Goal: Information Seeking & Learning: Check status

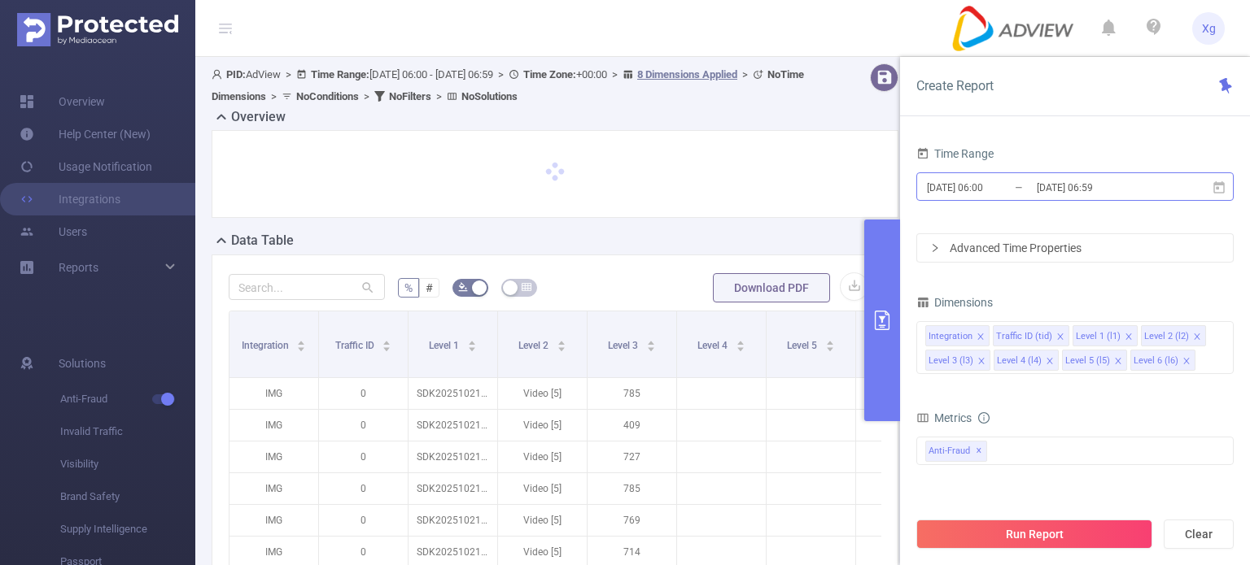
click at [992, 185] on input "[DATE] 06:00" at bounding box center [991, 188] width 132 height 22
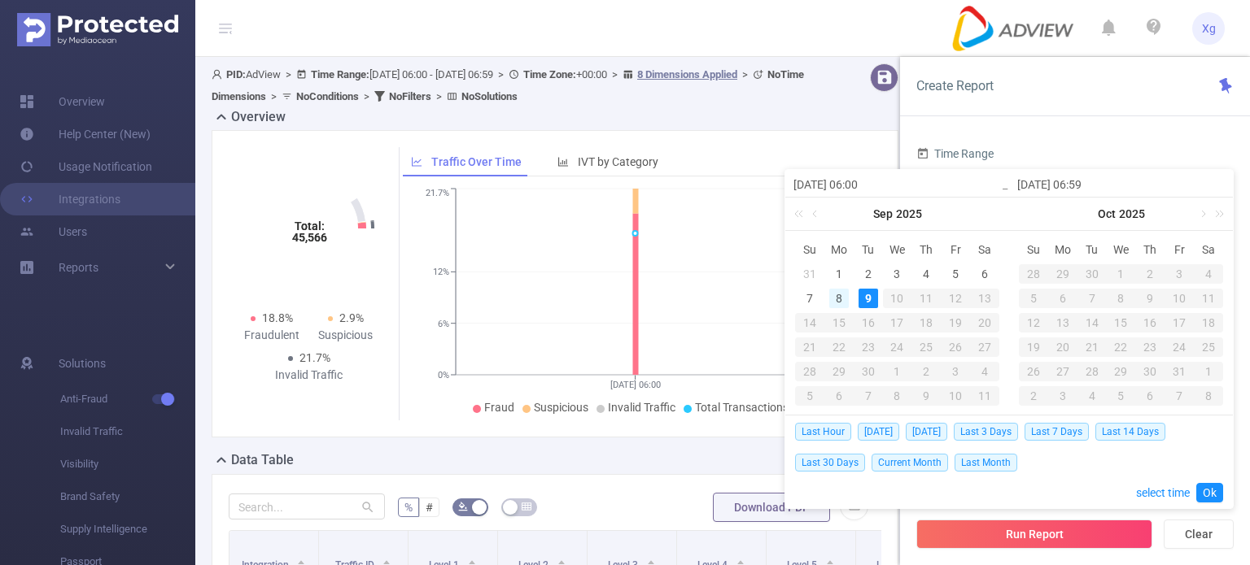
click at [838, 301] on div "8" at bounding box center [839, 299] width 20 height 20
type input "[DATE] 06:00"
type input "[DATE] 06:59"
type input "[DATE] 06:00"
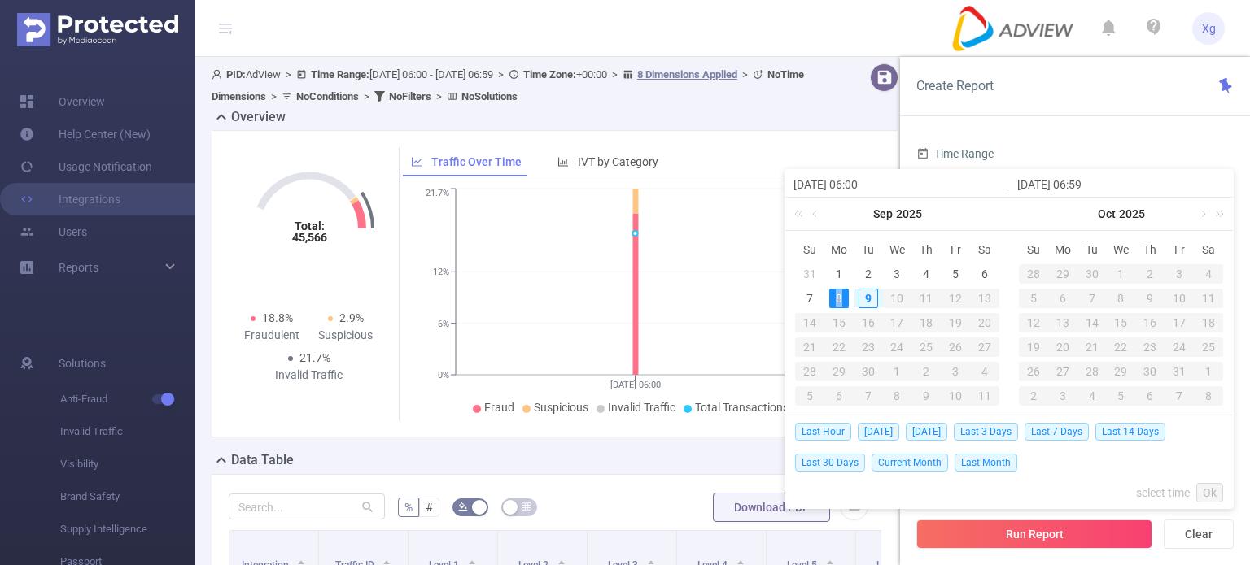
type input "[DATE] 06:59"
click at [1206, 487] on link "Ok" at bounding box center [1209, 493] width 27 height 20
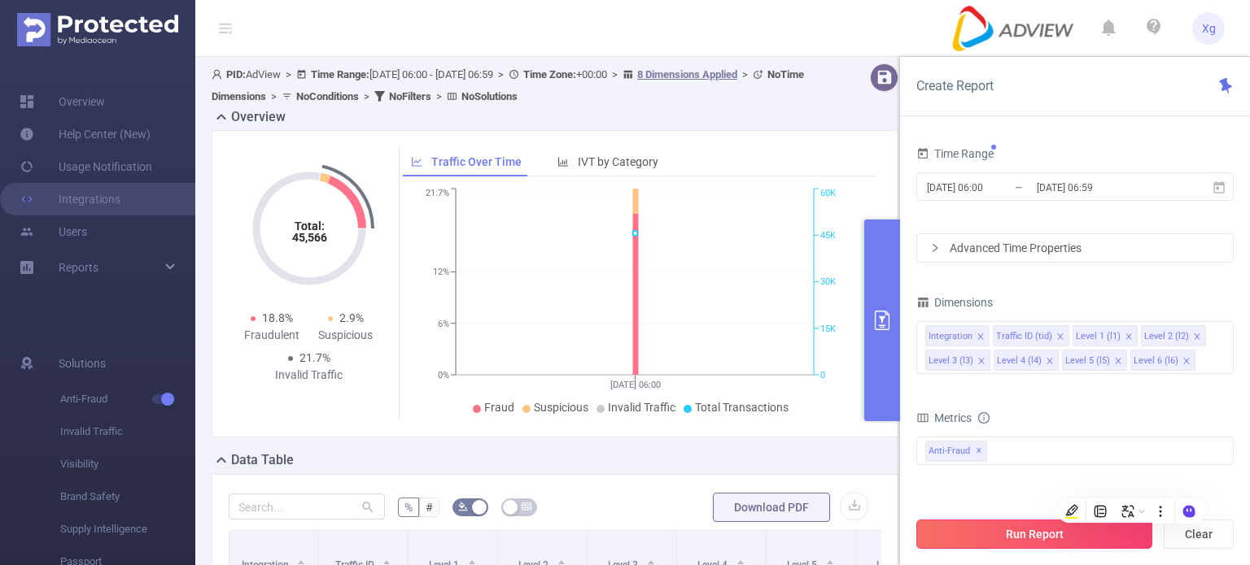
click at [1006, 533] on button "Run Report" at bounding box center [1034, 534] width 236 height 29
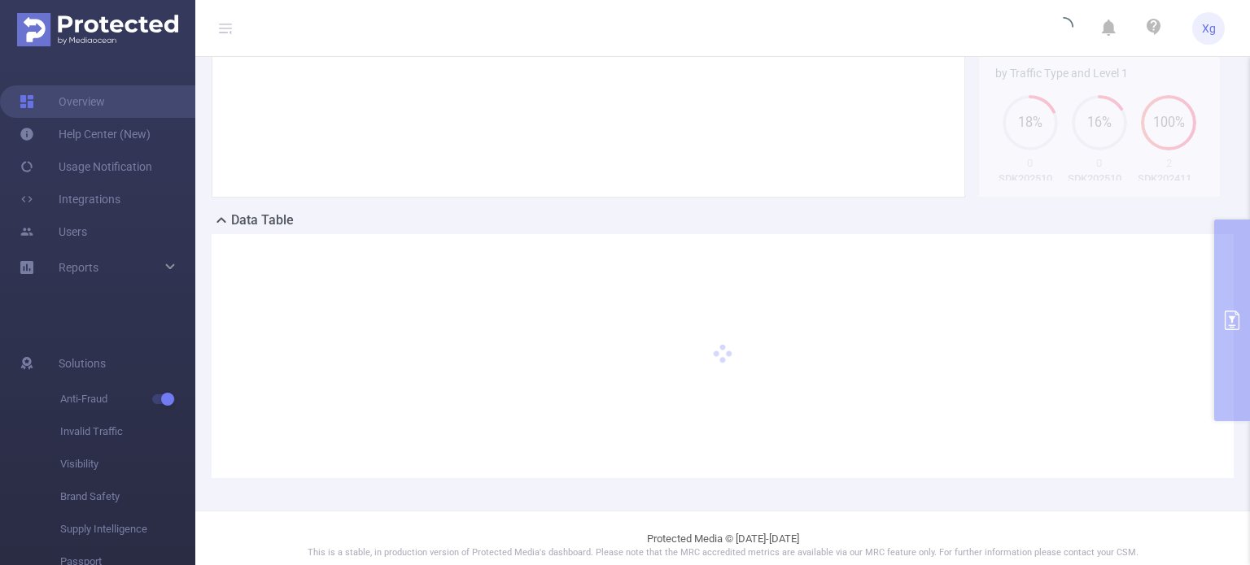
scroll to position [244, 0]
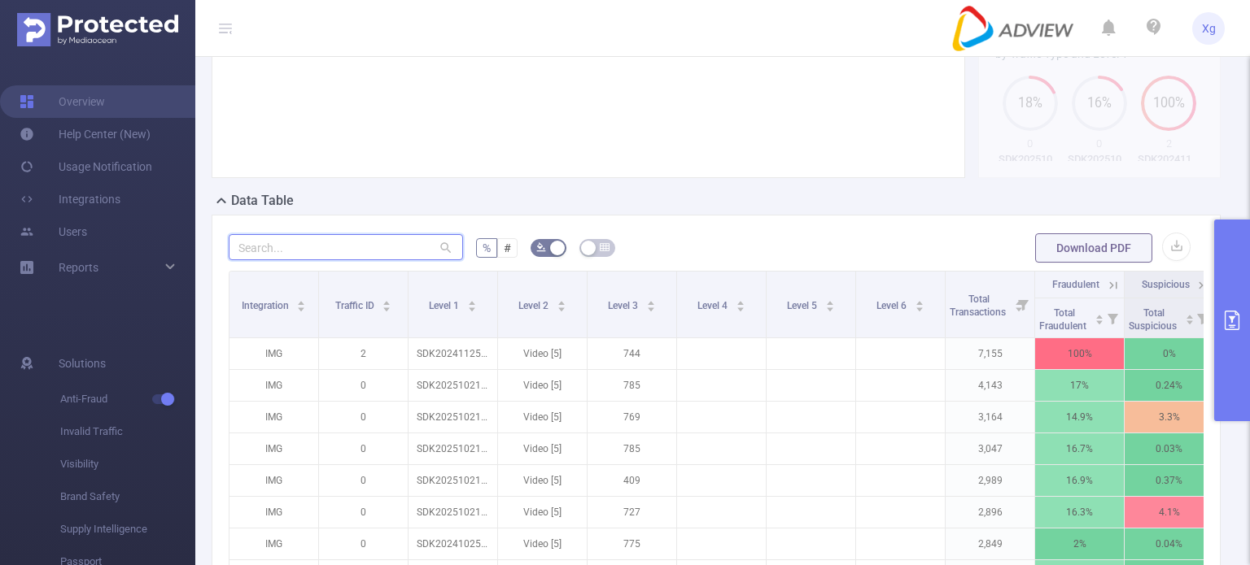
click at [323, 260] on input "text" at bounding box center [346, 247] width 234 height 26
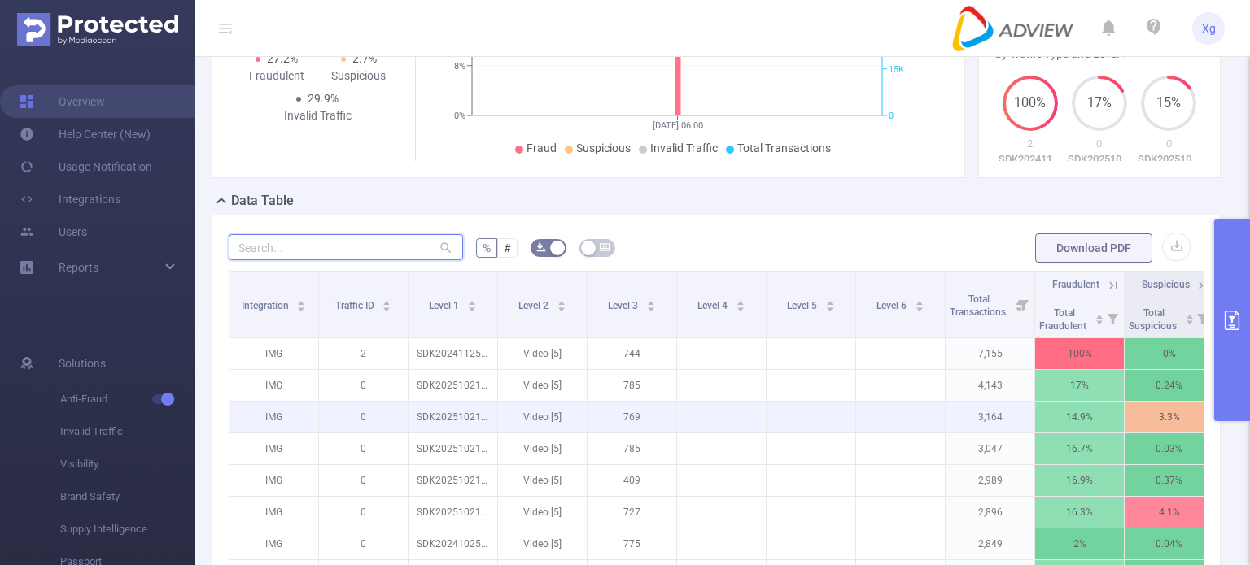
paste input "sdk20250027120226cxxdb7eglzgd08b"
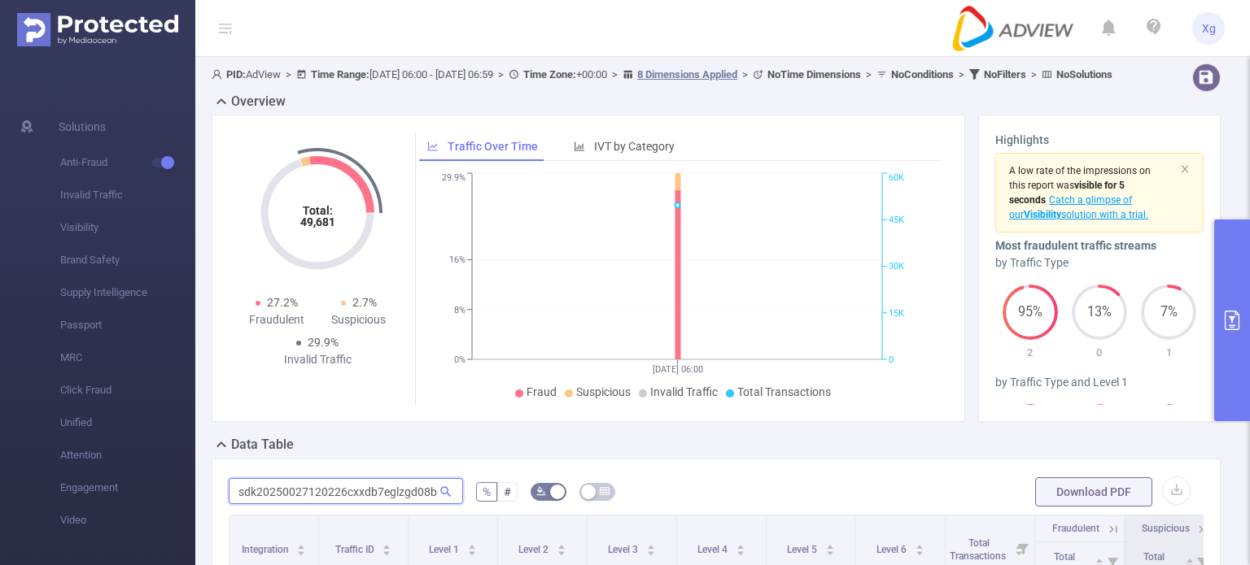
type input "sdk20250027120226cxxdb7eglzgd08b"
drag, startPoint x: 1241, startPoint y: 319, endPoint x: 1219, endPoint y: 321, distance: 22.8
click at [1241, 319] on button "primary" at bounding box center [1232, 321] width 36 height 202
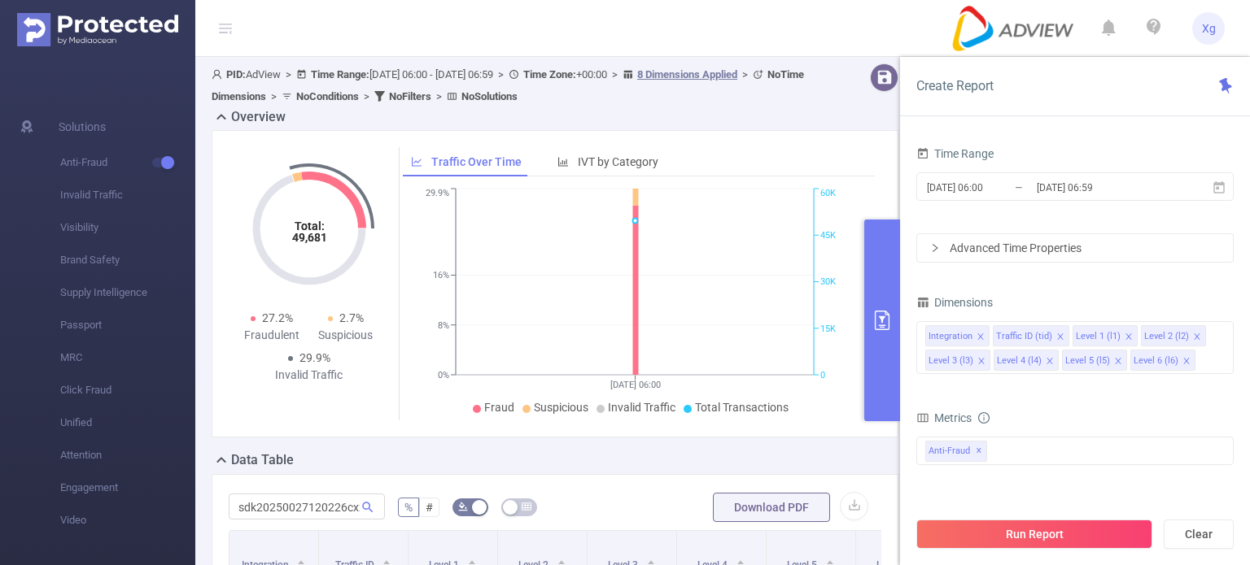
click at [1219, 321] on div "Integration Traffic ID (tid) Level 1 (l1) Level 2 (l2) Level 3 (l3) Level 4 (l4…" at bounding box center [1074, 347] width 317 height 53
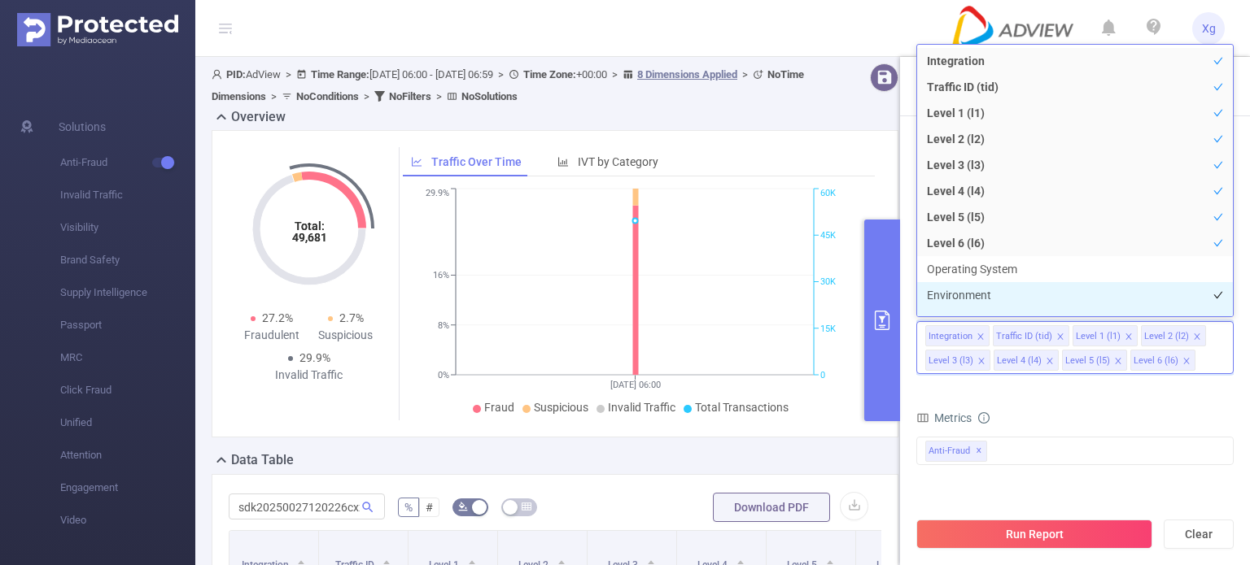
scroll to position [18, 0]
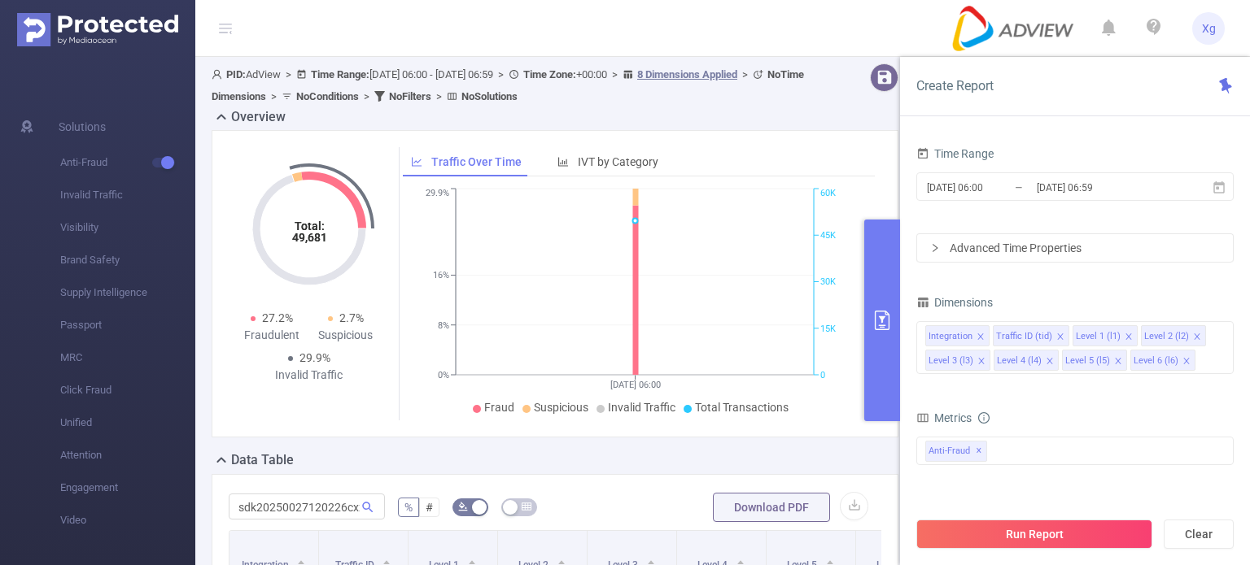
click at [1204, 431] on div "Metrics" at bounding box center [1074, 420] width 317 height 27
click at [973, 192] on input "[DATE] 06:00" at bounding box center [991, 188] width 132 height 22
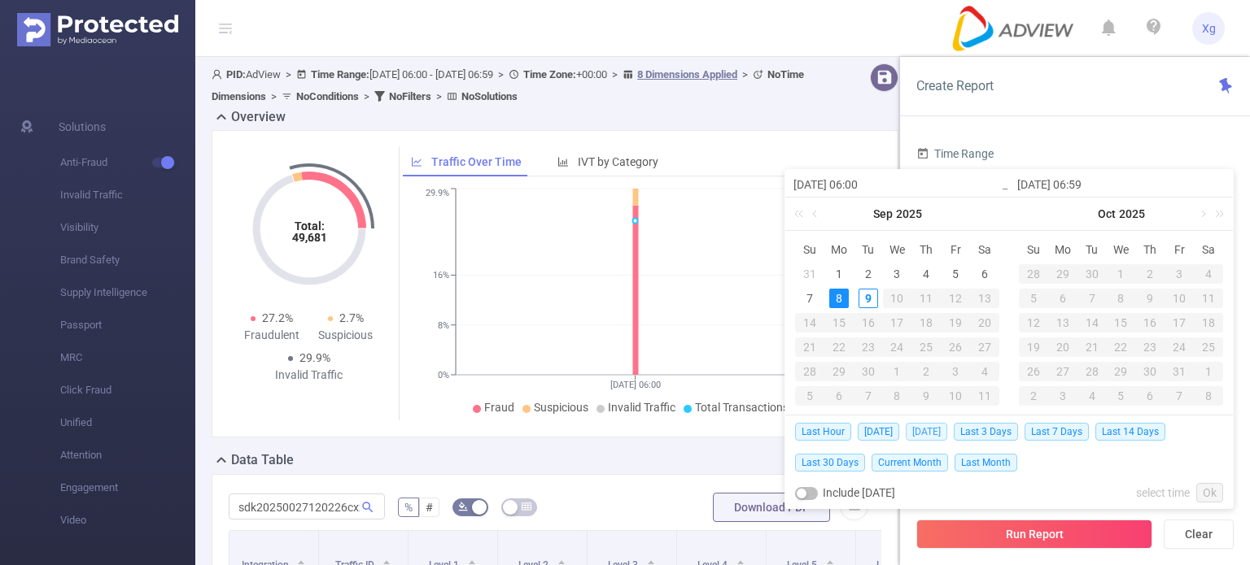
click at [924, 430] on span "[DATE]" at bounding box center [925, 432] width 41 height 18
type input "[DATE] 00:00"
type input "[DATE] 23:59"
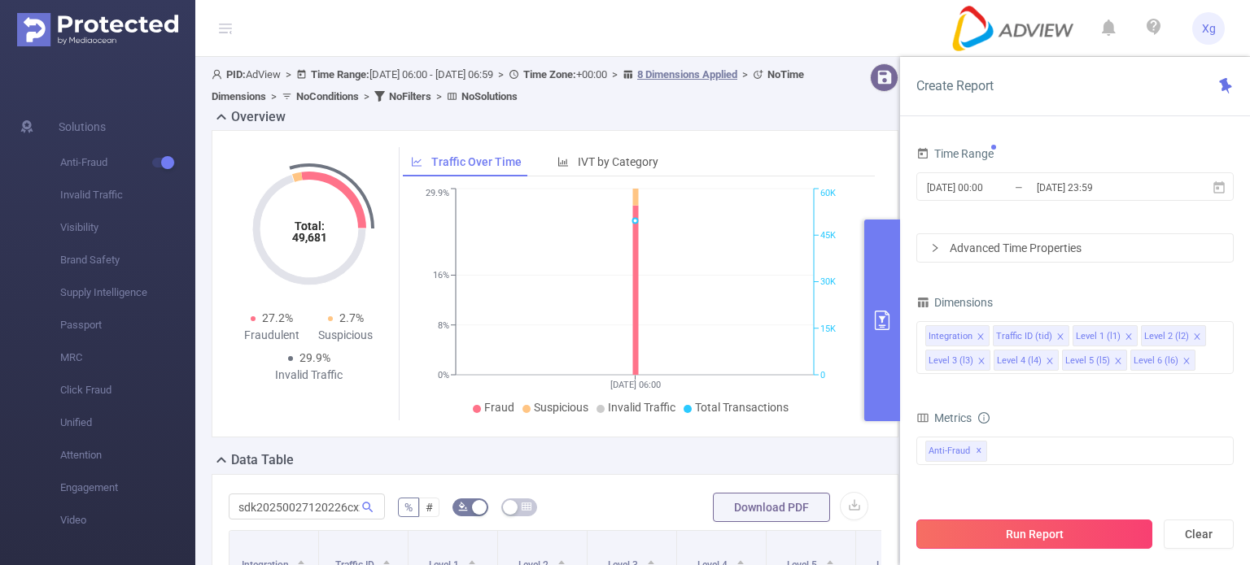
click at [1015, 533] on button "Run Report" at bounding box center [1034, 534] width 236 height 29
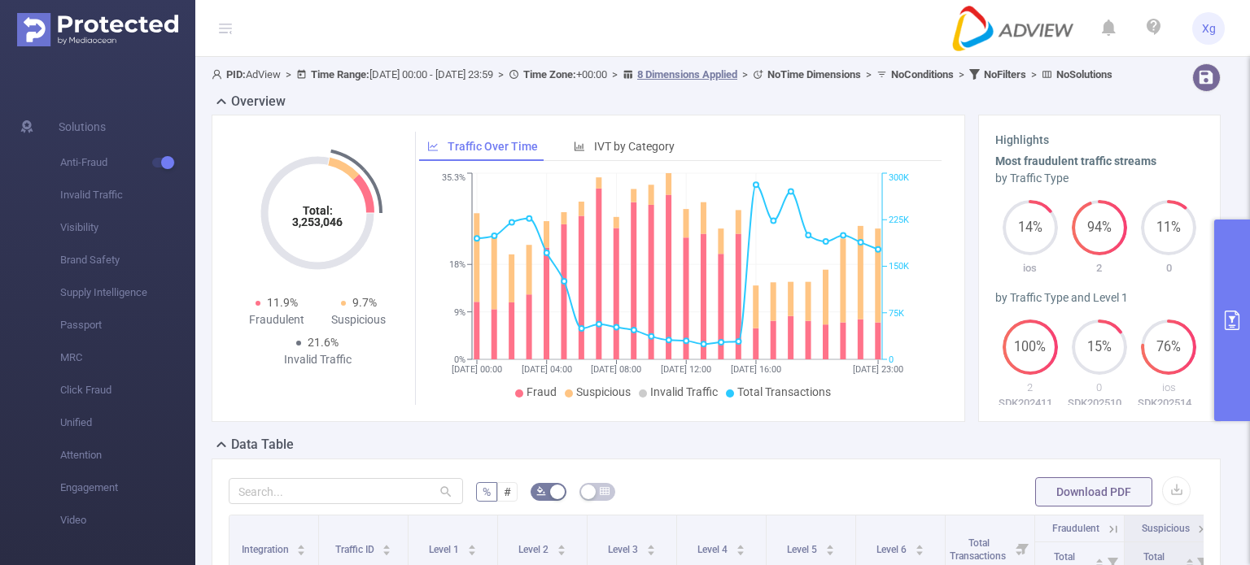
scroll to position [253, 0]
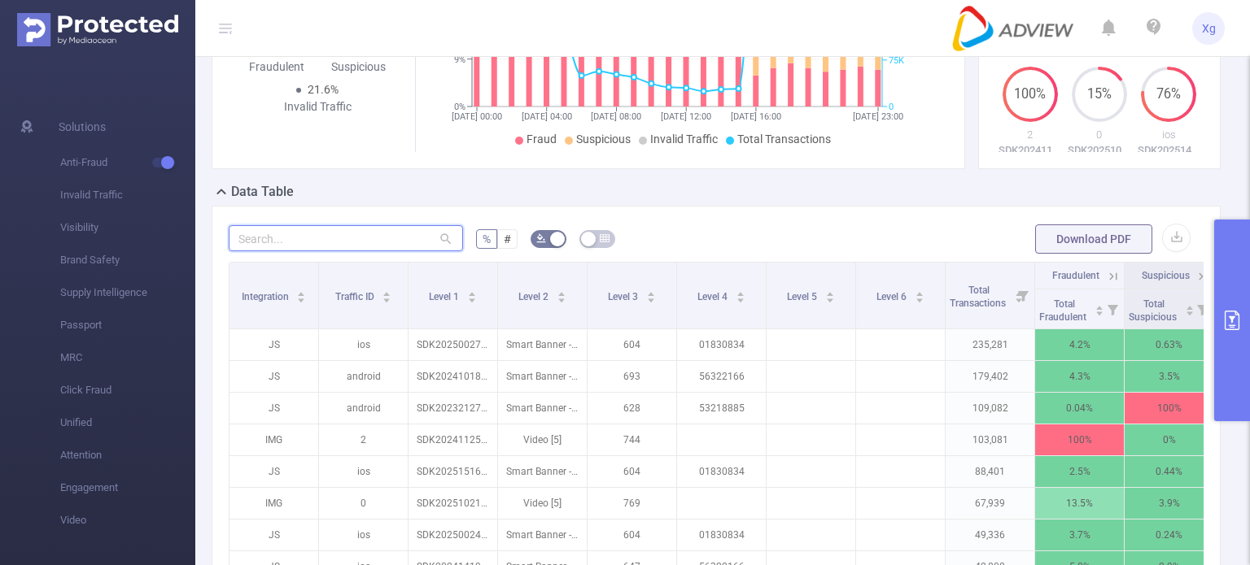
click at [352, 246] on input "text" at bounding box center [346, 238] width 234 height 26
paste input "sdk20250027120226cxxdb7eglzgd08b"
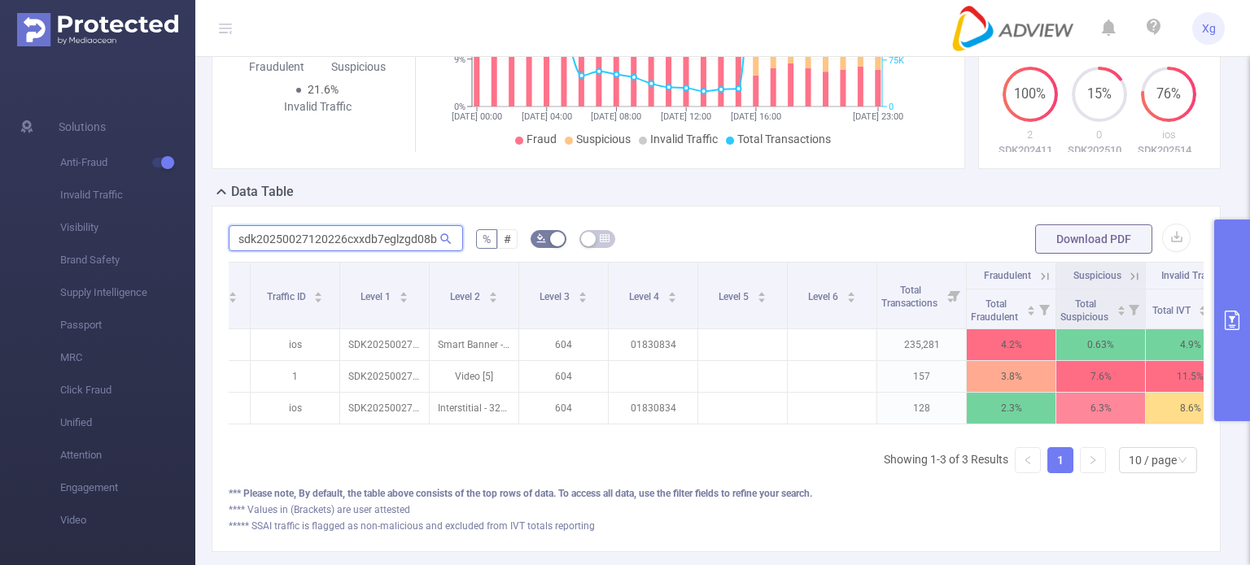
scroll to position [0, 115]
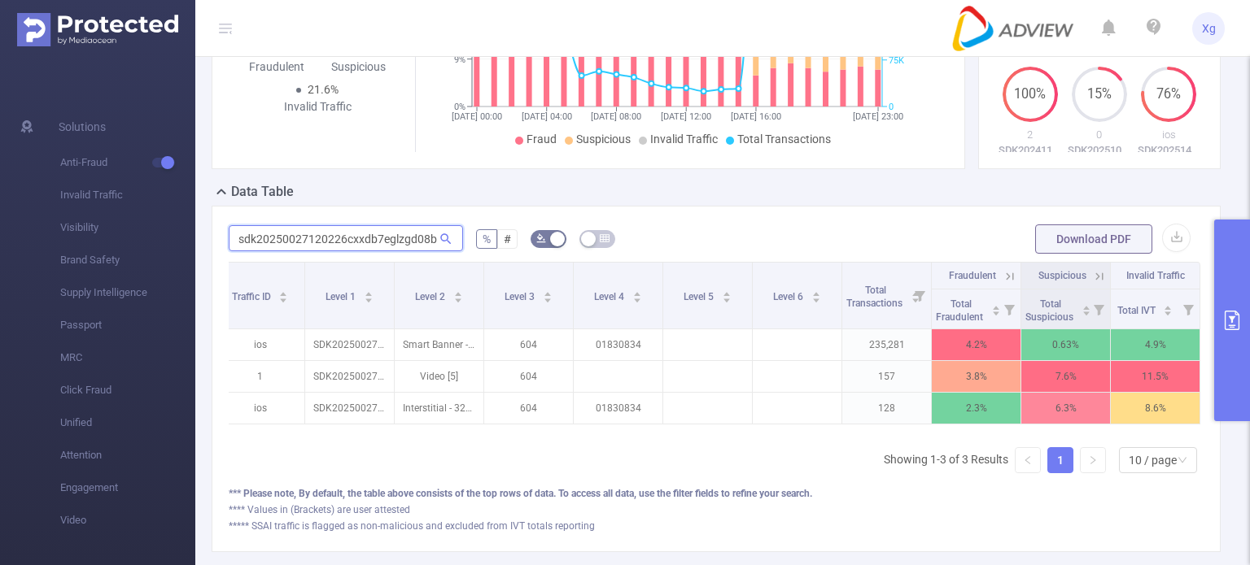
type input "sdk20250027120226cxxdb7eglzgd08b"
click at [1237, 333] on button "primary" at bounding box center [1232, 321] width 36 height 202
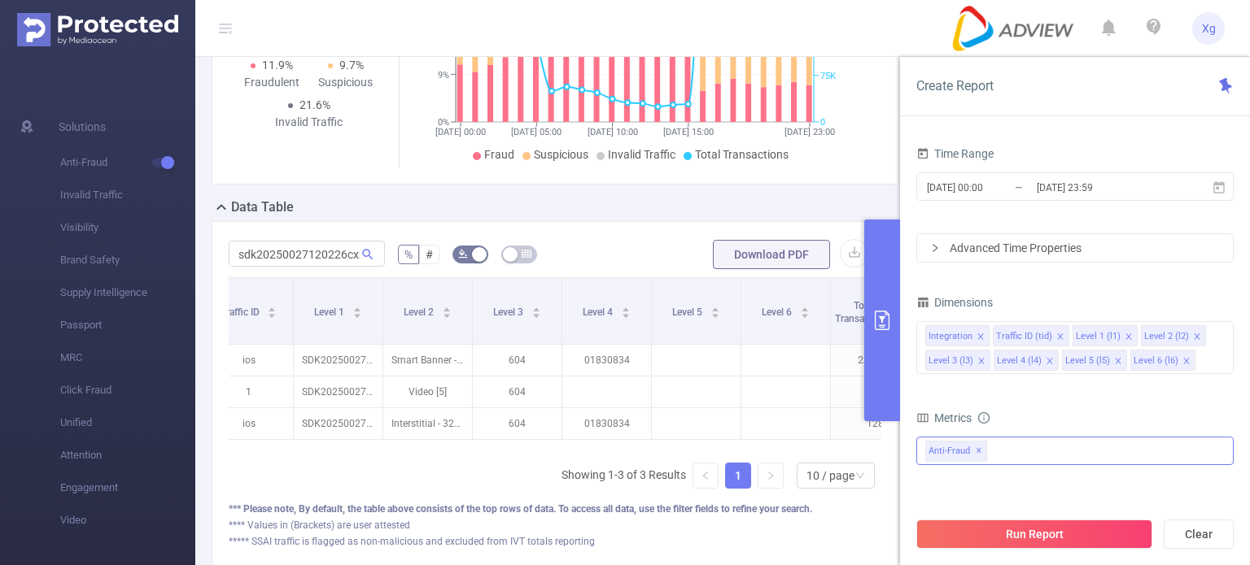
click at [1032, 453] on div "Anti-Fraud ✕" at bounding box center [1074, 451] width 317 height 28
click at [944, 487] on span at bounding box center [942, 486] width 13 height 13
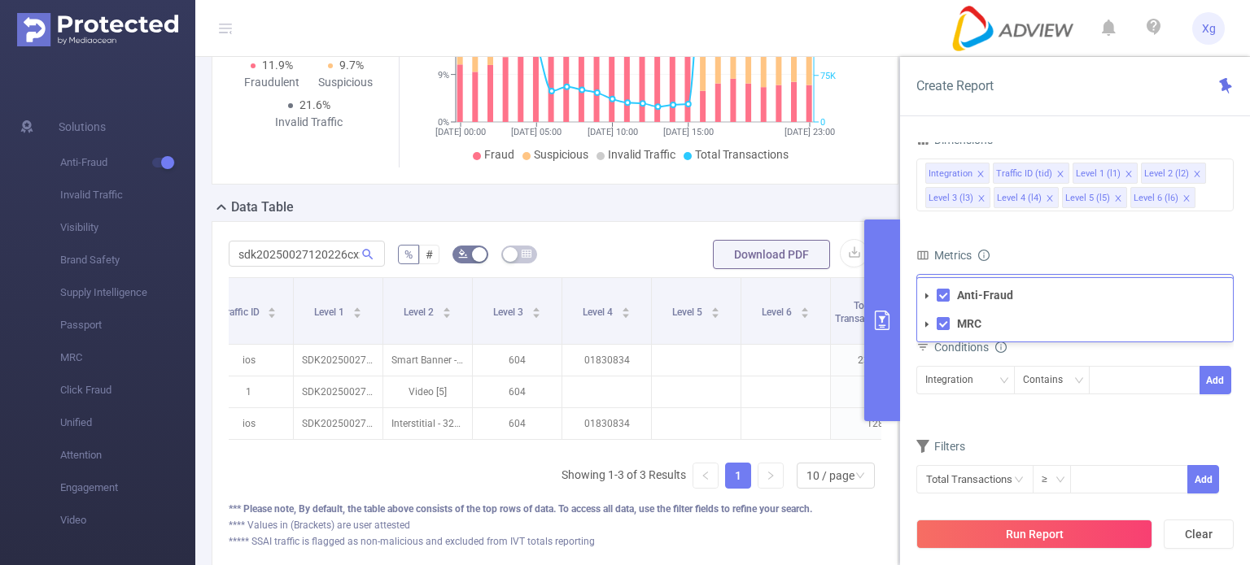
click at [926, 318] on span at bounding box center [927, 325] width 20 height 20
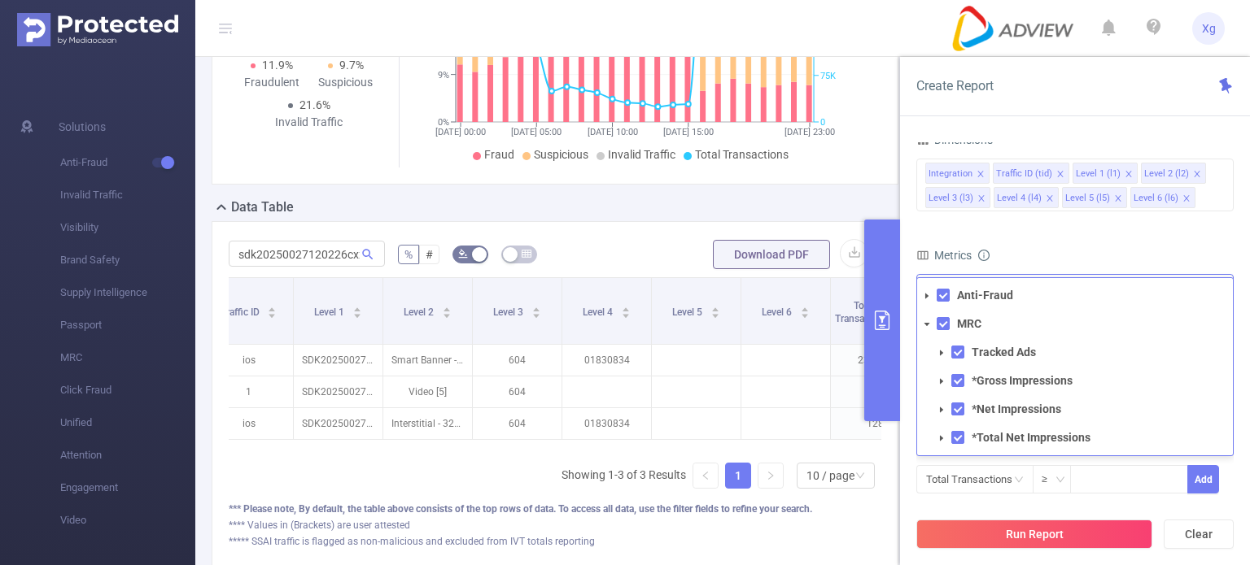
click at [926, 318] on span at bounding box center [927, 325] width 20 height 20
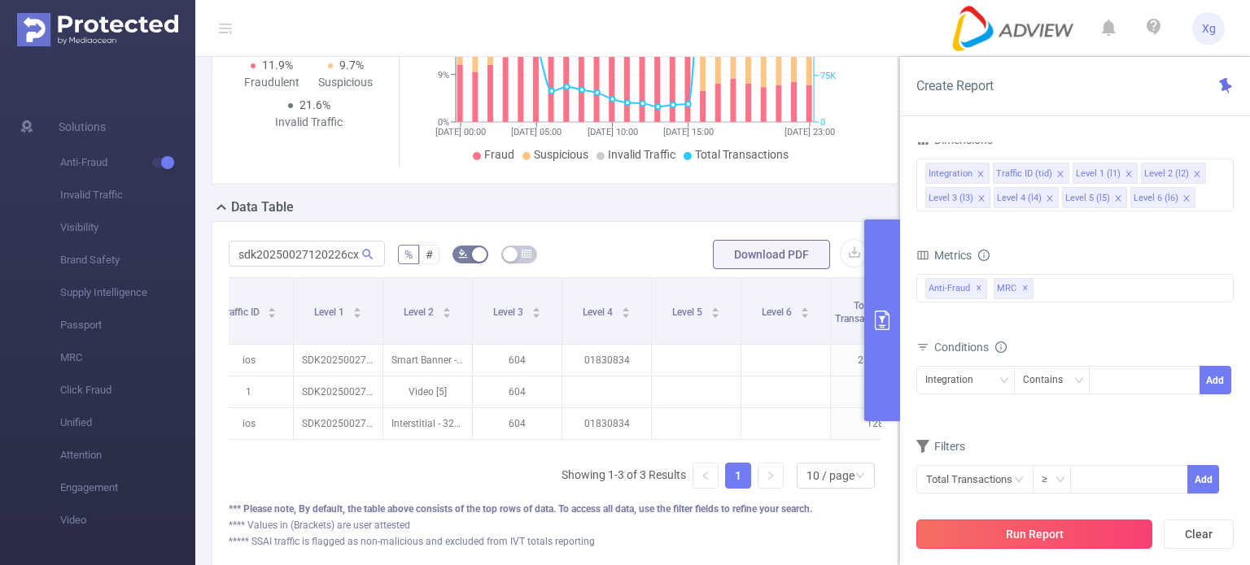
click at [1044, 537] on button "Run Report" at bounding box center [1034, 534] width 236 height 29
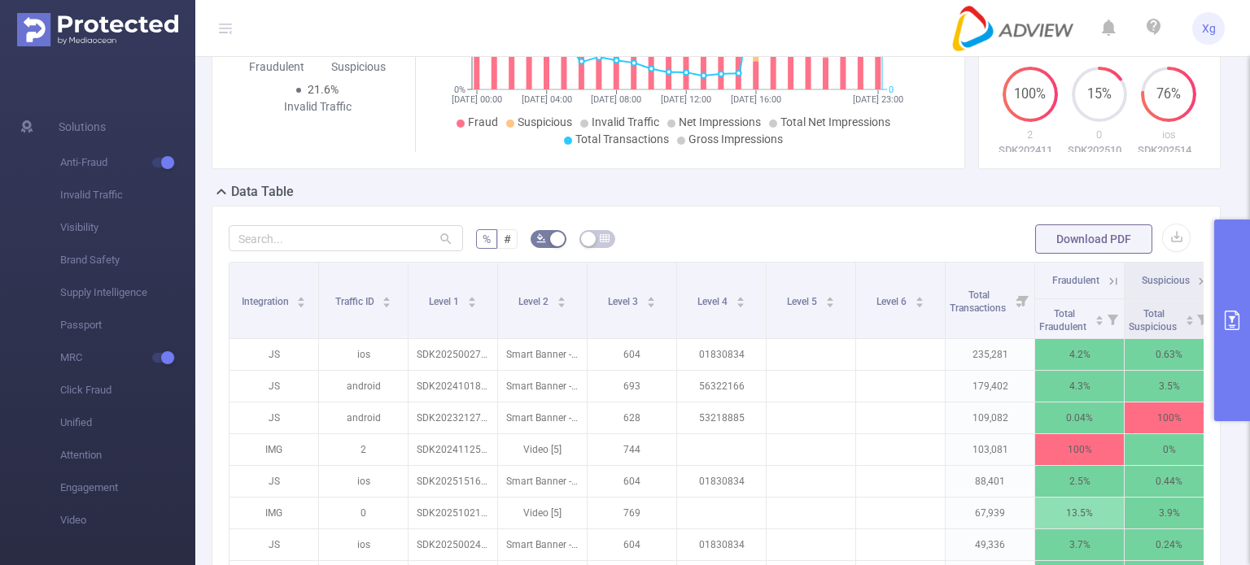
click at [996, 232] on div "% # Download PDF Integration Traffic ID Level 1 Level 2 Level 3 Level 4 Level 5…" at bounding box center [716, 519] width 1009 height 627
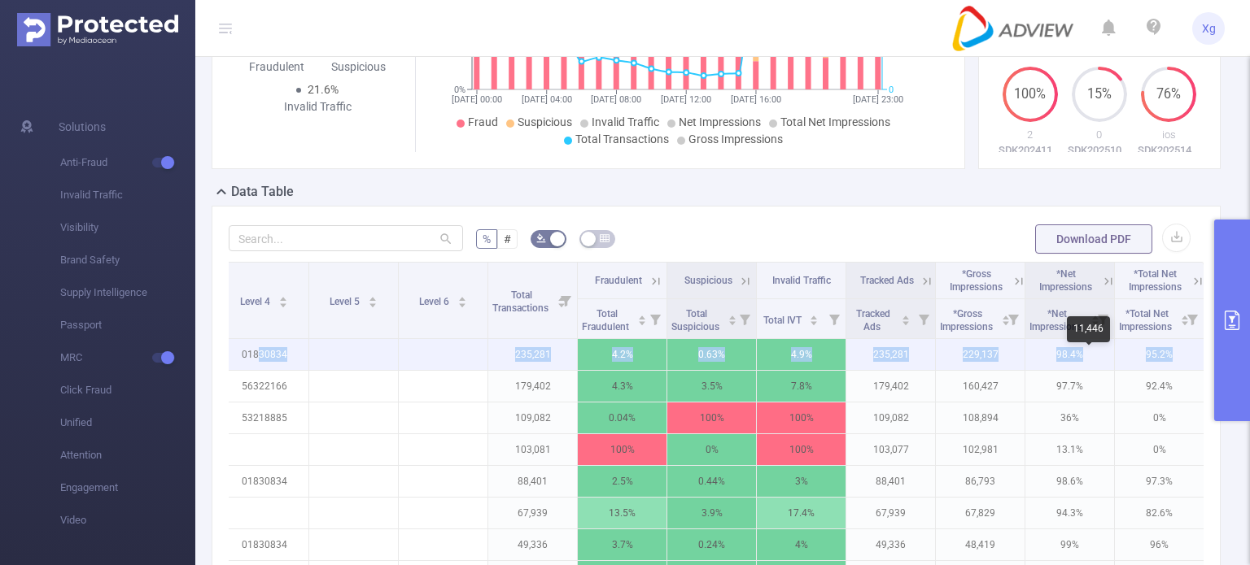
scroll to position [0, 473]
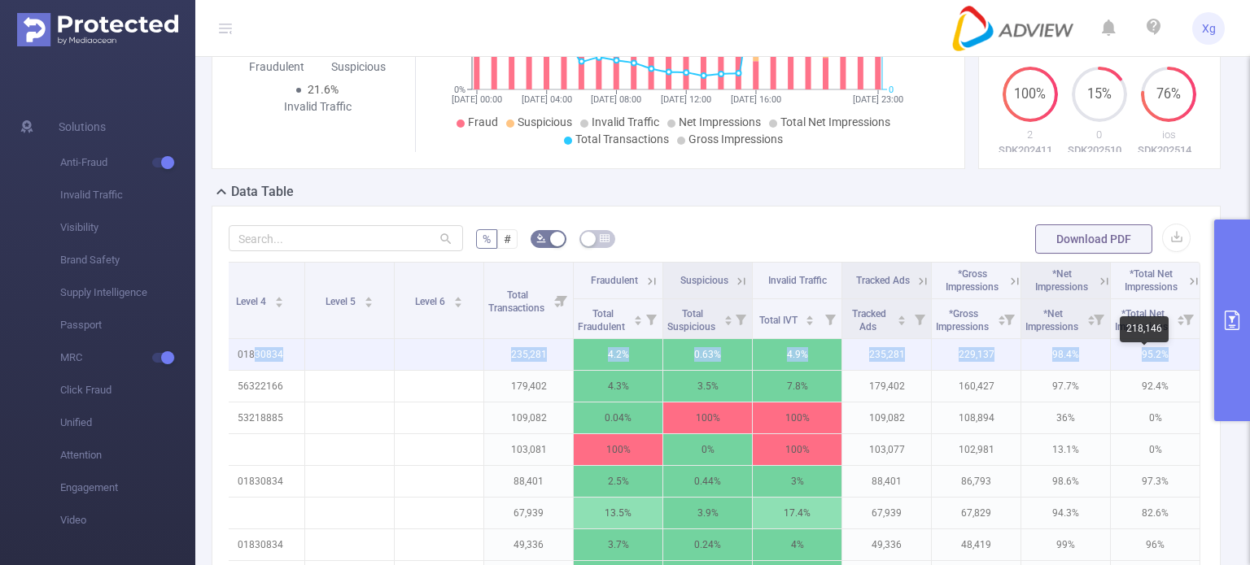
drag, startPoint x: 718, startPoint y: 368, endPoint x: 1164, endPoint y: 372, distance: 446.6
click at [1164, 371] on tr "JS ios SDK20250027120226cxxdb7eglzgd08b Smart Banner - 320x50 [0] 604 01830834 …" at bounding box center [484, 355] width 1432 height 32
click at [1112, 370] on p "95.2%" at bounding box center [1154, 354] width 89 height 31
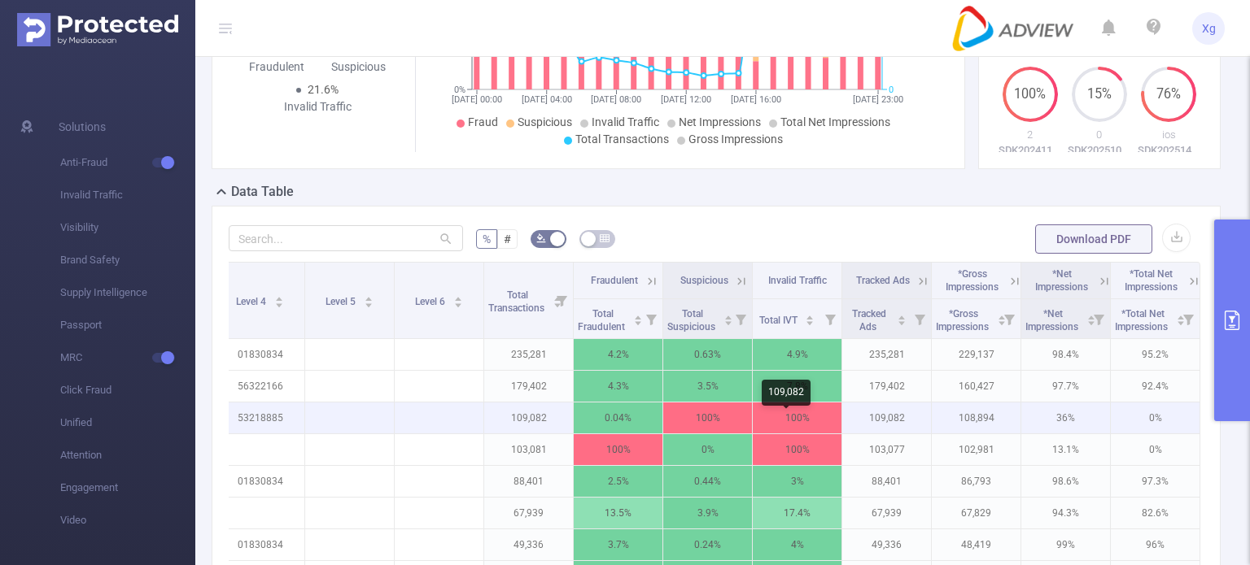
click at [787, 434] on p "100%" at bounding box center [797, 418] width 89 height 31
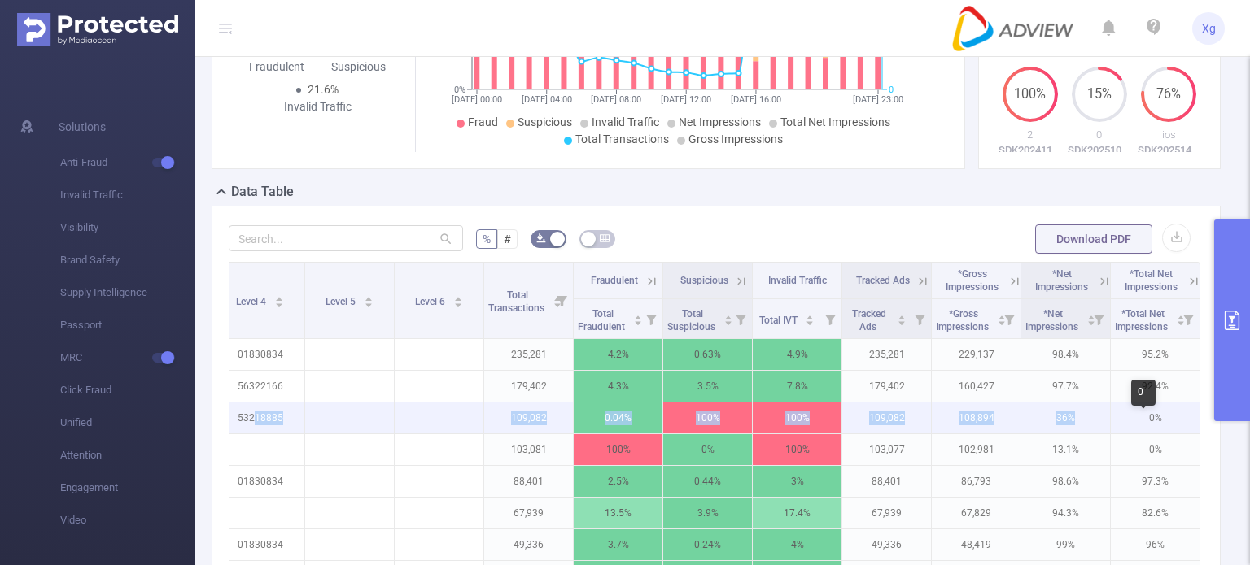
drag, startPoint x: 244, startPoint y: 435, endPoint x: 1110, endPoint y: 427, distance: 866.4
click at [1110, 427] on tr "JS android SDK20232127090600ihc7bnltxzocq8b Smart Banner - 320x50 [0] 628 53218…" at bounding box center [484, 419] width 1432 height 32
click at [907, 425] on p "109,082" at bounding box center [886, 418] width 89 height 31
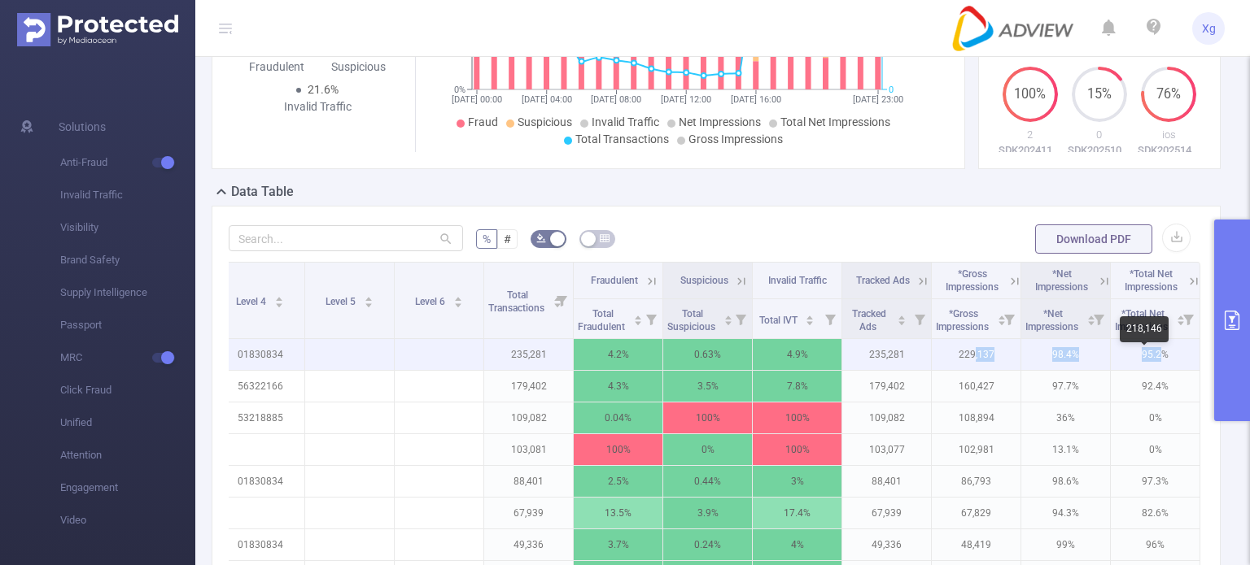
drag, startPoint x: 962, startPoint y: 368, endPoint x: 1150, endPoint y: 366, distance: 187.1
click at [1150, 366] on tr "JS ios SDK20250027120226cxxdb7eglzgd08b Smart Banner - 320x50 [0] 604 01830834 …" at bounding box center [484, 355] width 1432 height 32
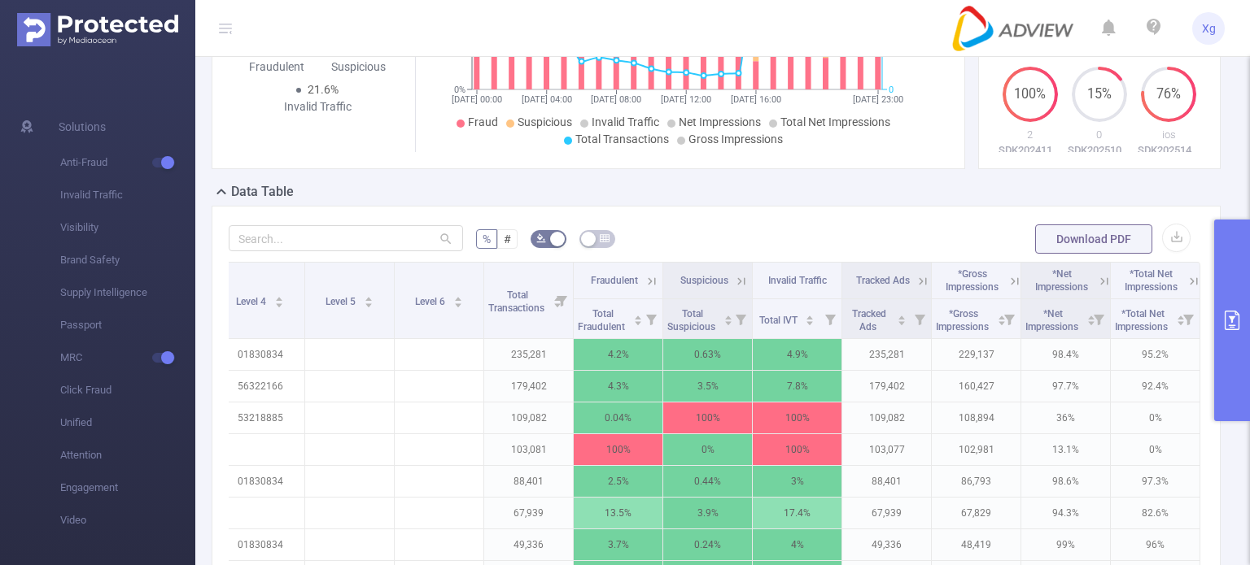
click at [953, 243] on form "% # Download PDF" at bounding box center [716, 239] width 975 height 33
click at [1007, 289] on icon at bounding box center [1014, 281] width 15 height 15
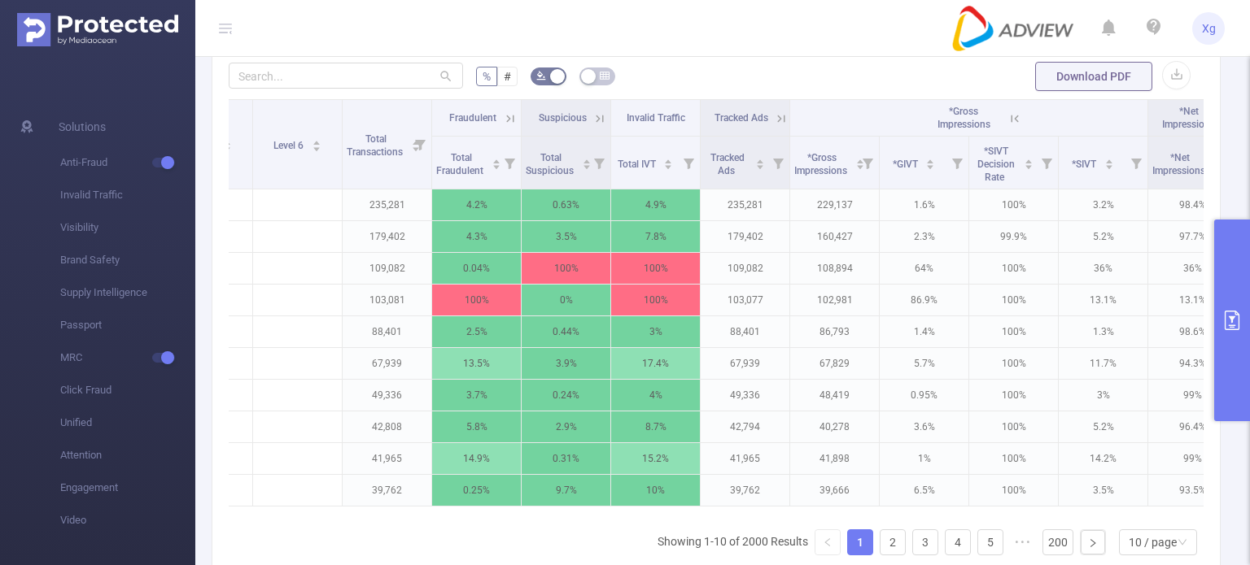
scroll to position [0, 742]
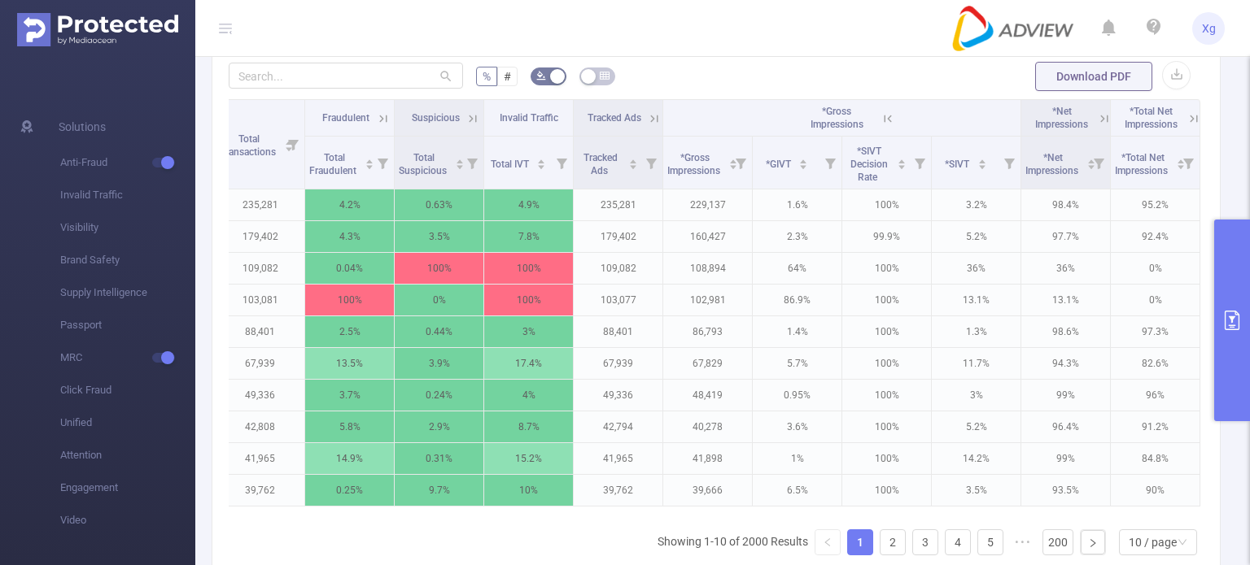
click at [1097, 126] on icon at bounding box center [1104, 118] width 15 height 15
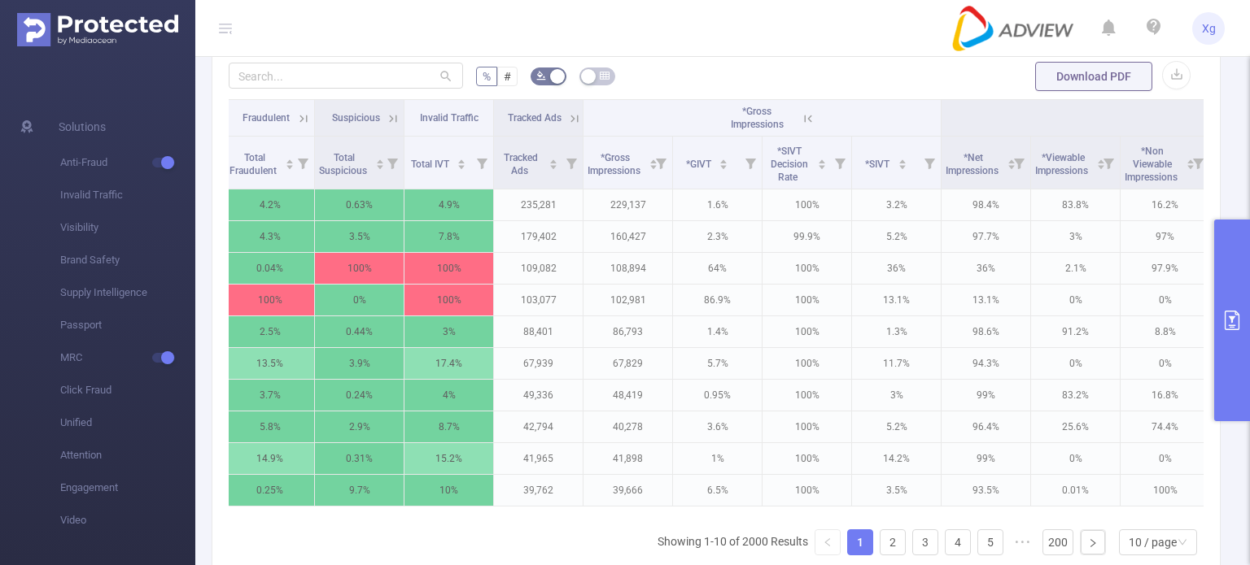
scroll to position [0, 807]
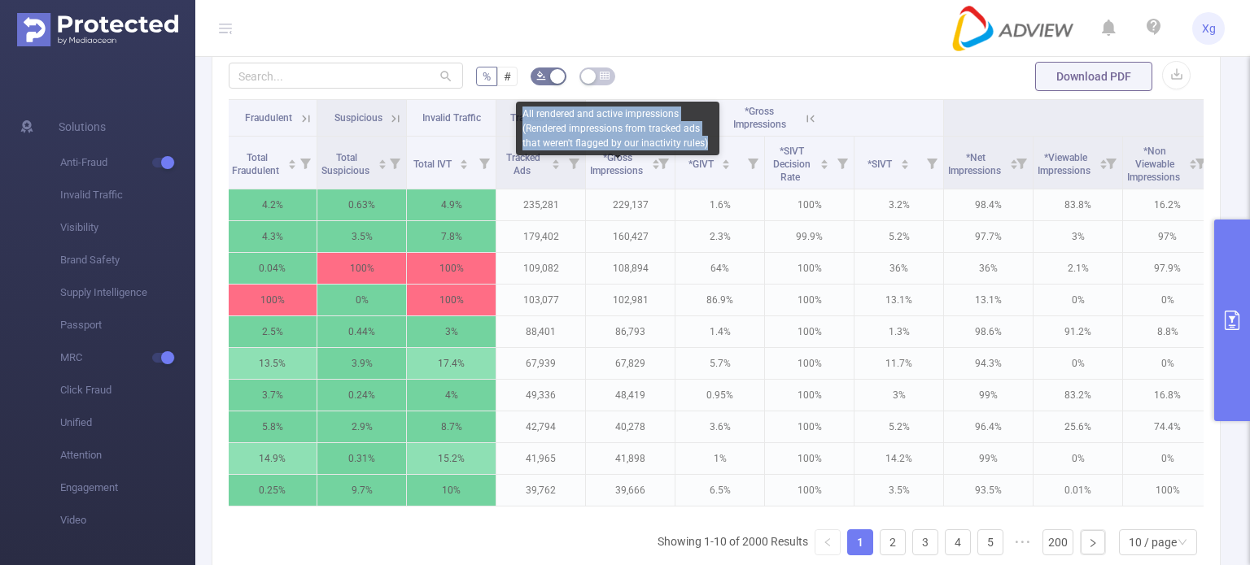
drag, startPoint x: 523, startPoint y: 113, endPoint x: 703, endPoint y: 142, distance: 182.2
click at [703, 142] on div "All rendered and active impressions (Rendered impressions from tracked ads that…" at bounding box center [617, 129] width 203 height 54
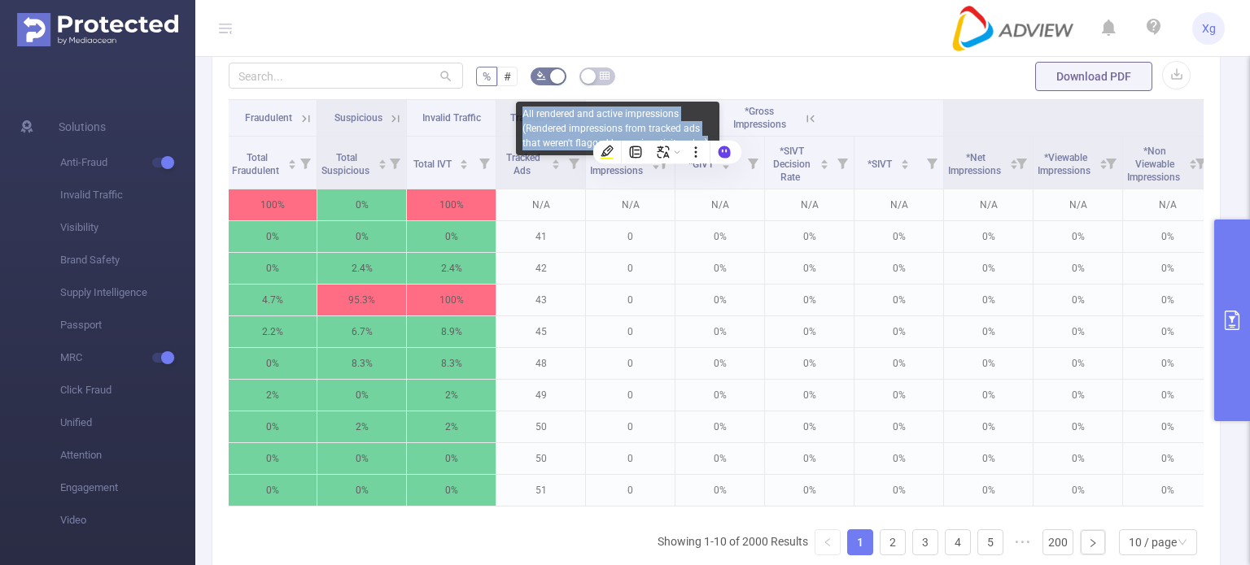
copy div "All rendered and active impressions (Rendered impressions from tracked ads that…"
click at [622, 177] on span "*Gross Impressions" at bounding box center [617, 164] width 55 height 24
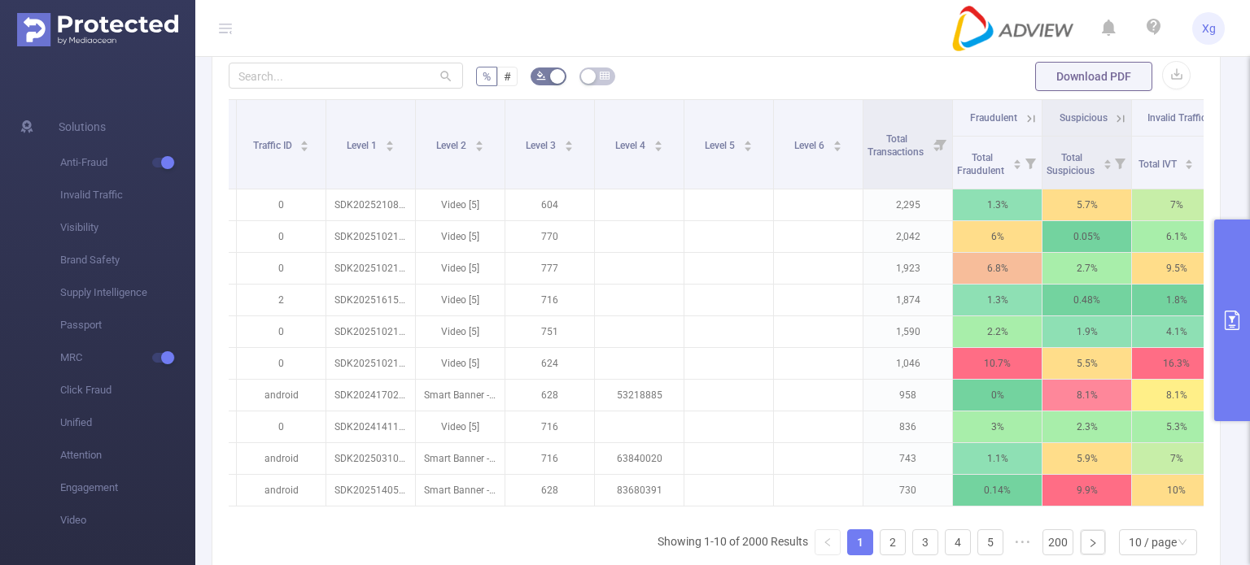
scroll to position [0, 0]
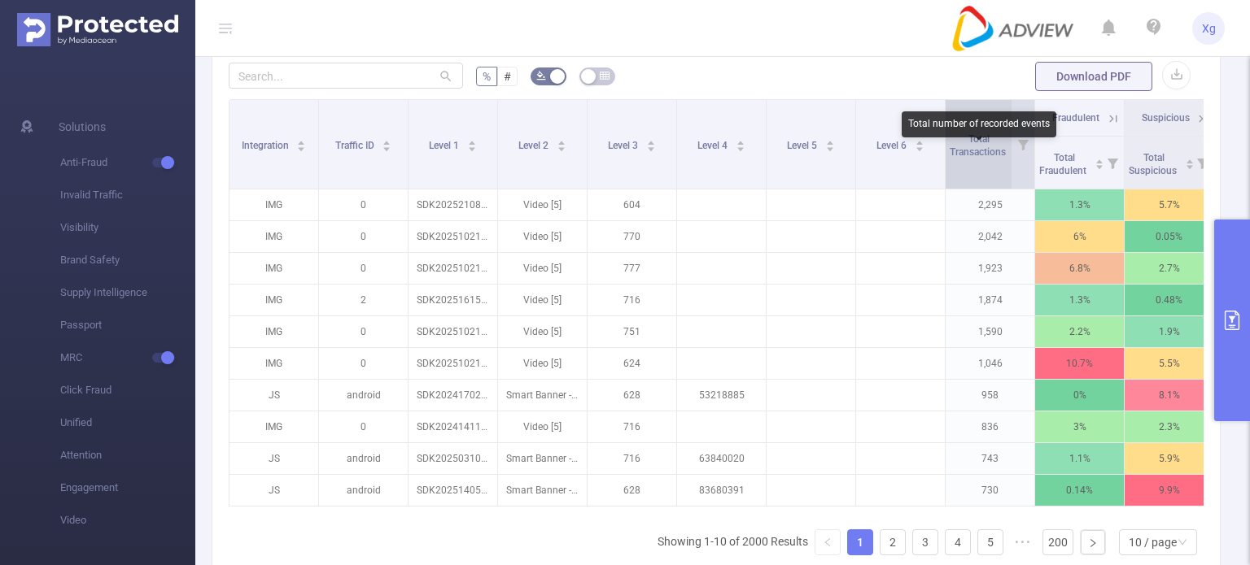
click at [970, 158] on span "Total Transactions" at bounding box center [978, 145] width 59 height 24
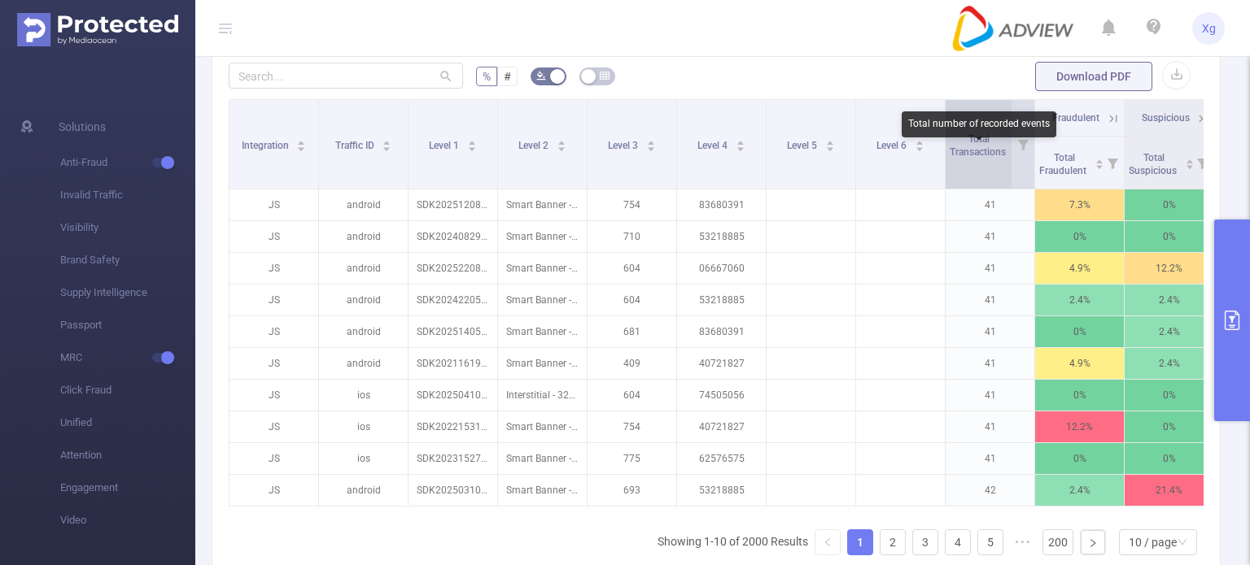
click at [970, 158] on span "Total Transactions" at bounding box center [978, 145] width 59 height 24
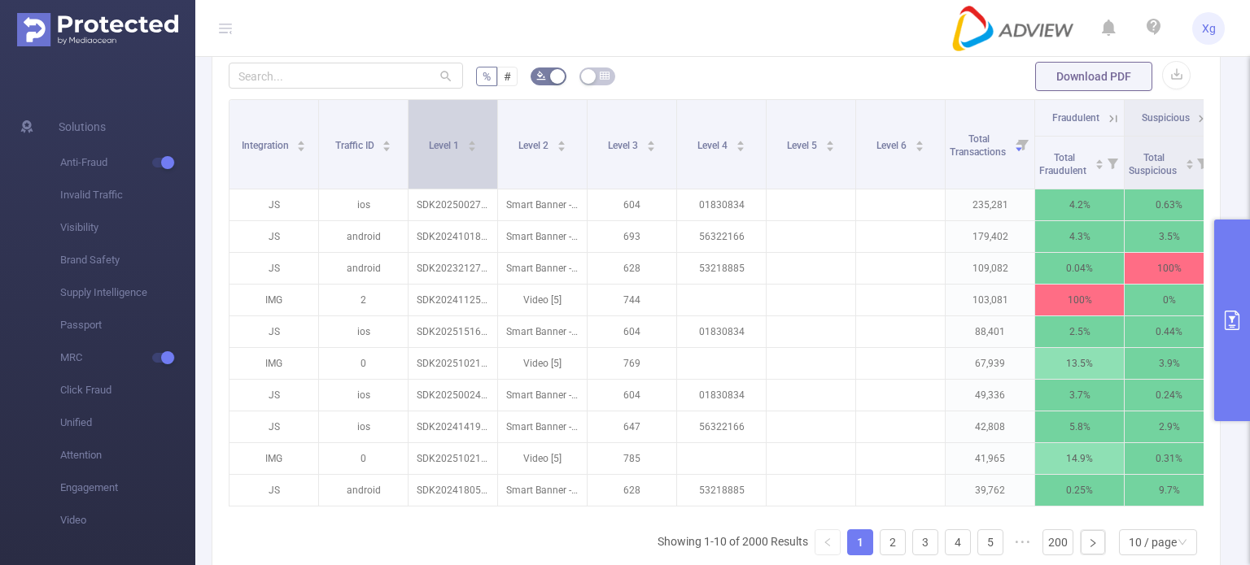
click at [501, 131] on span at bounding box center [497, 144] width 8 height 89
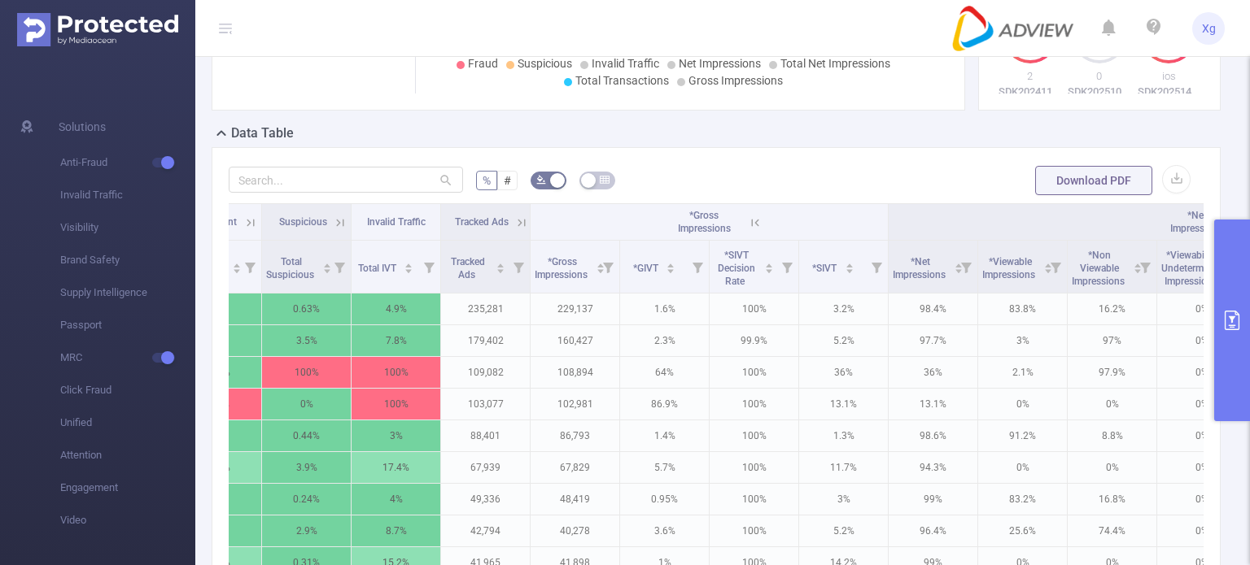
scroll to position [488, 0]
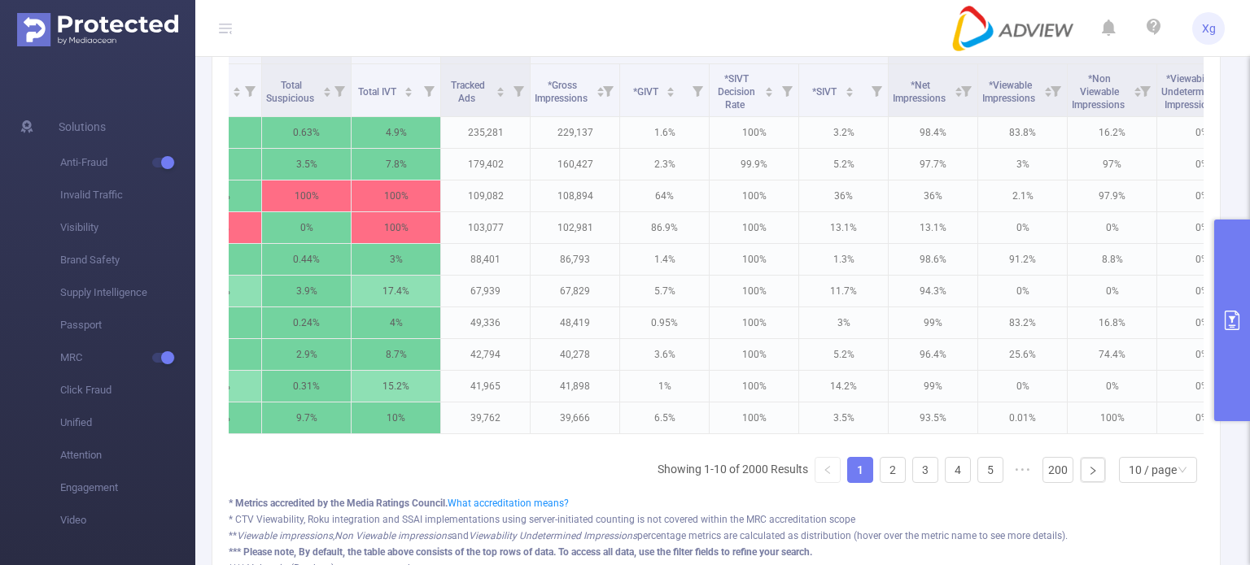
drag, startPoint x: 508, startPoint y: 486, endPoint x: 604, endPoint y: 492, distance: 96.2
click at [508, 486] on div "Integration Traffic ID Level 1 Level 2 Level 3 Level 4 Level 5 Level 6 Total Tr…" at bounding box center [716, 261] width 975 height 469
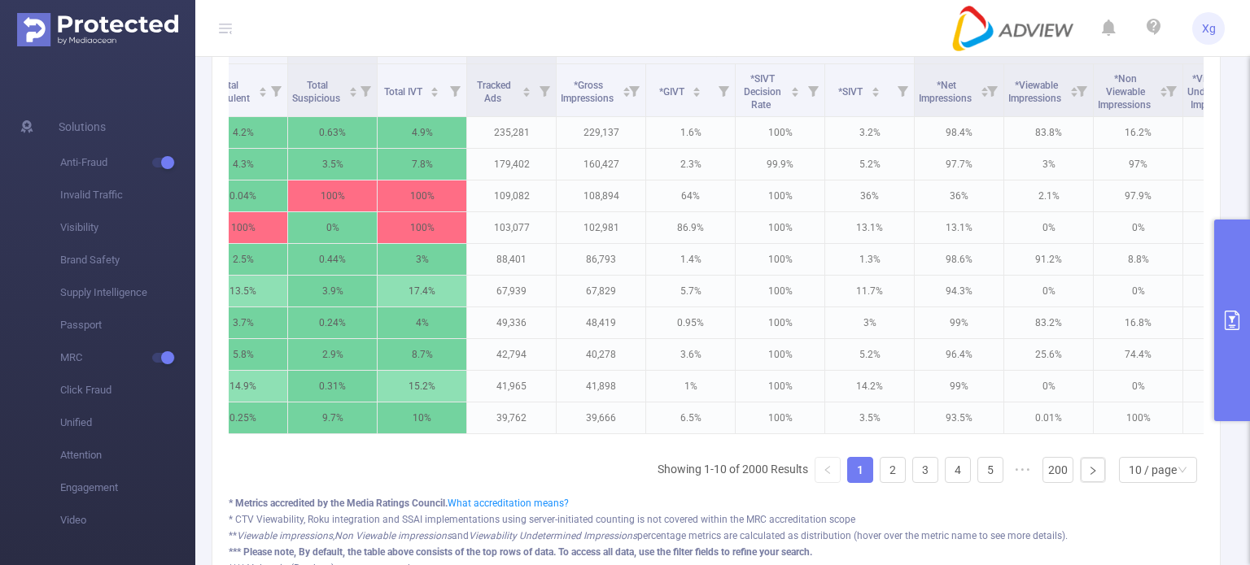
scroll to position [0, 979]
click at [807, 12] on header "Xg" at bounding box center [625, 28] width 1250 height 57
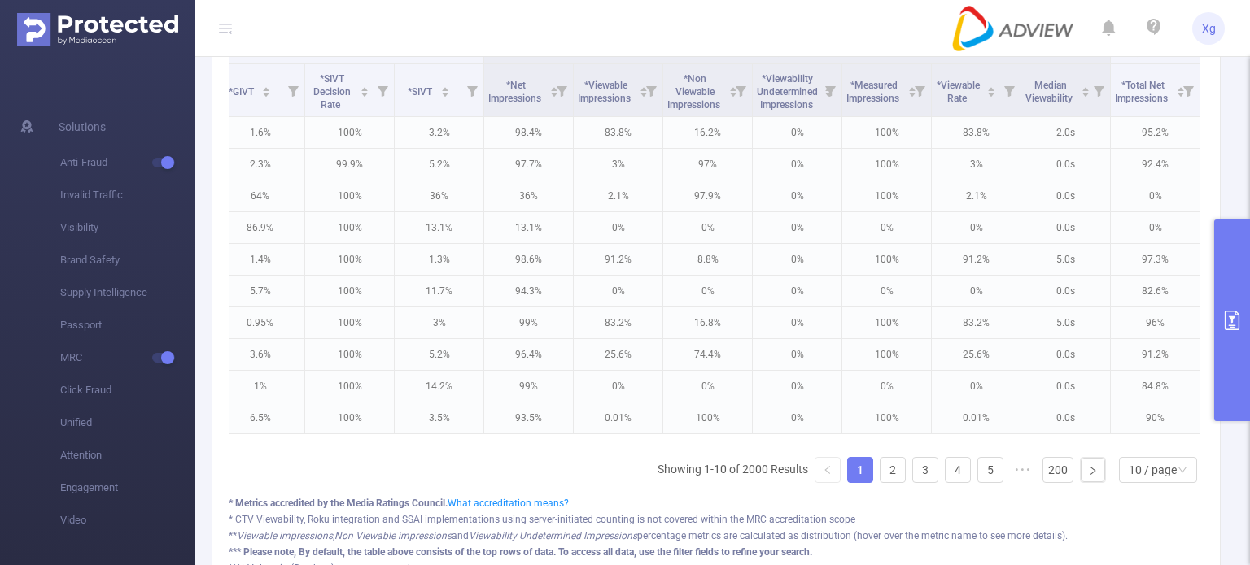
scroll to position [0, 1419]
click at [461, 113] on icon at bounding box center [471, 90] width 23 height 52
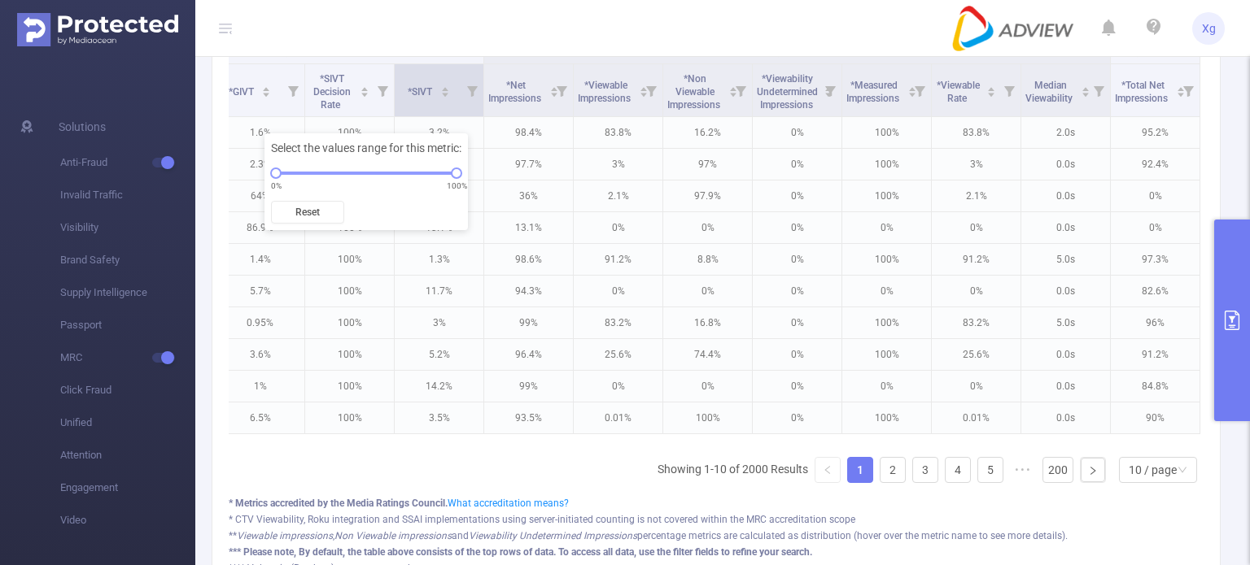
click at [461, 113] on icon at bounding box center [471, 90] width 23 height 52
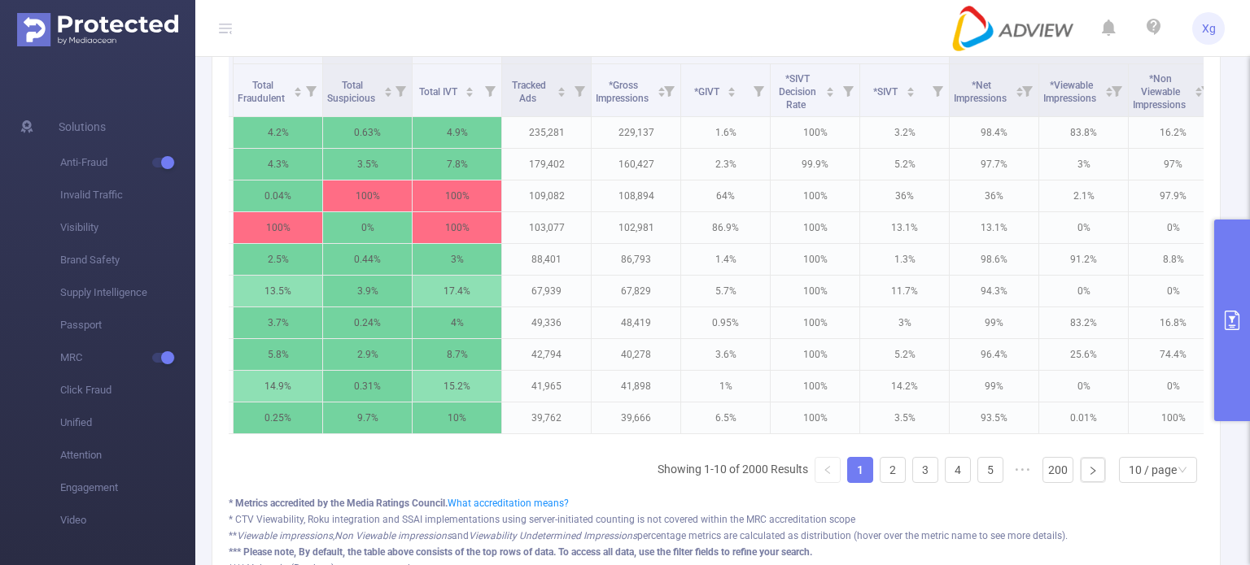
scroll to position [0, 934]
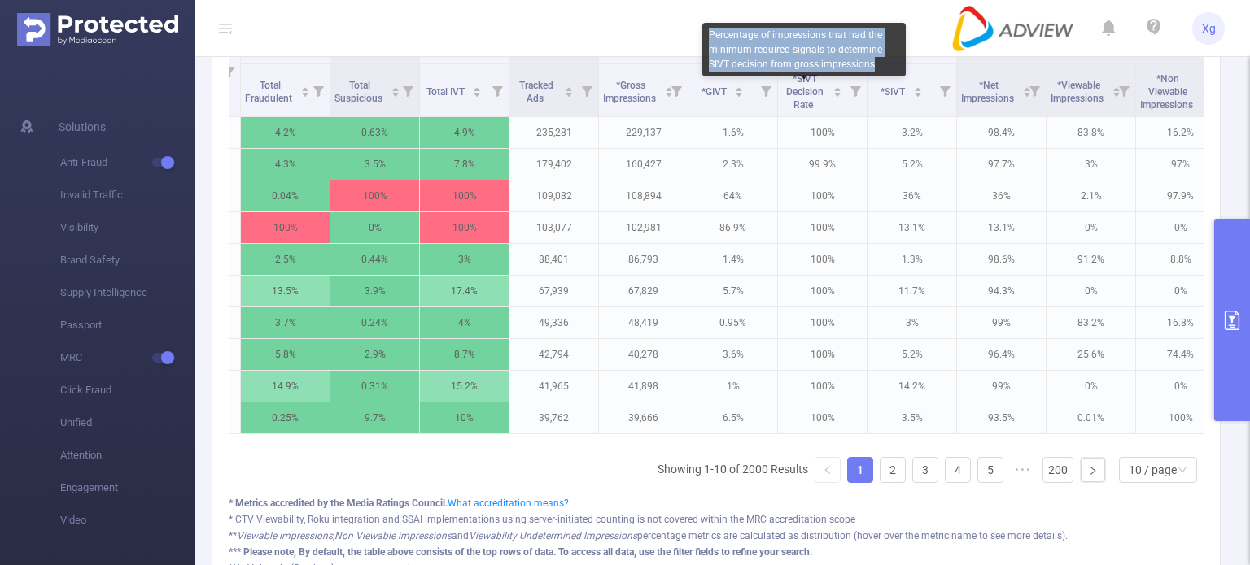
drag, startPoint x: 709, startPoint y: 33, endPoint x: 883, endPoint y: 67, distance: 177.4
click at [883, 67] on div "Percentage of impressions that had the minimum required signals to determine SI…" at bounding box center [803, 50] width 203 height 54
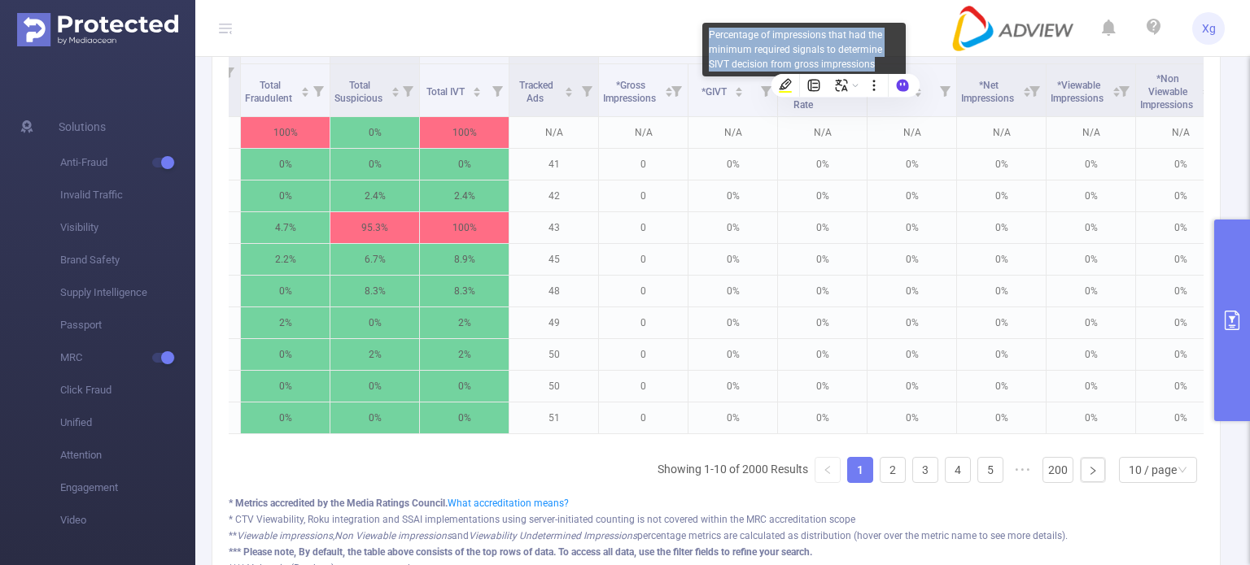
copy div "Percentage of impressions that had the minimum required signals to determine SI…"
click at [811, 111] on span "*SIVT Decision Rate" at bounding box center [804, 91] width 37 height 37
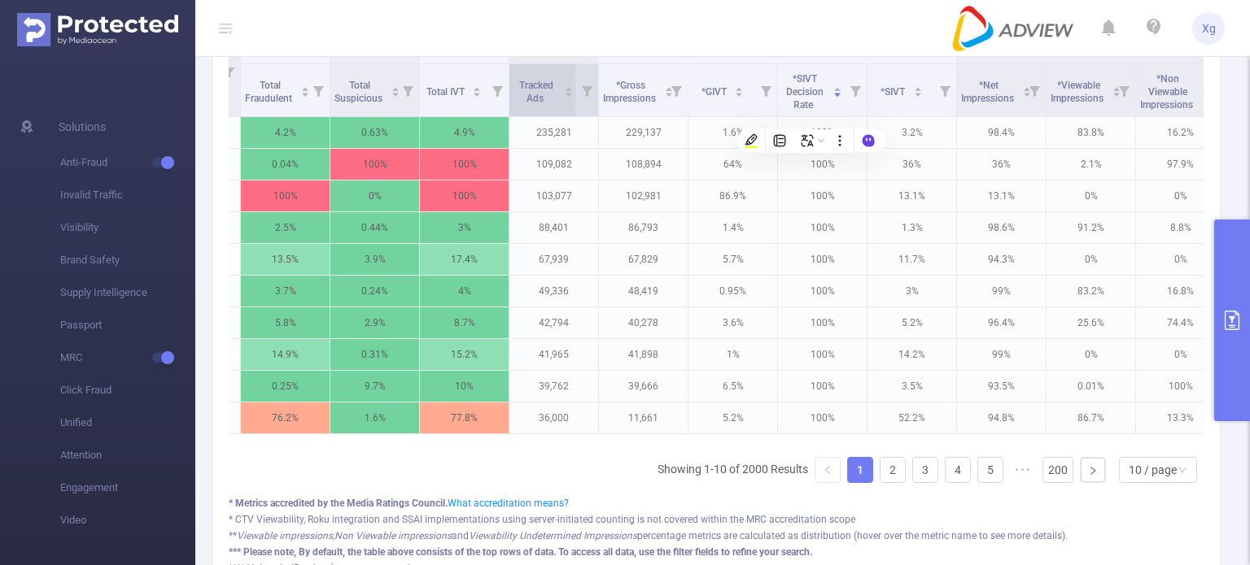
click at [531, 104] on span "Tracked Ads" at bounding box center [536, 92] width 34 height 24
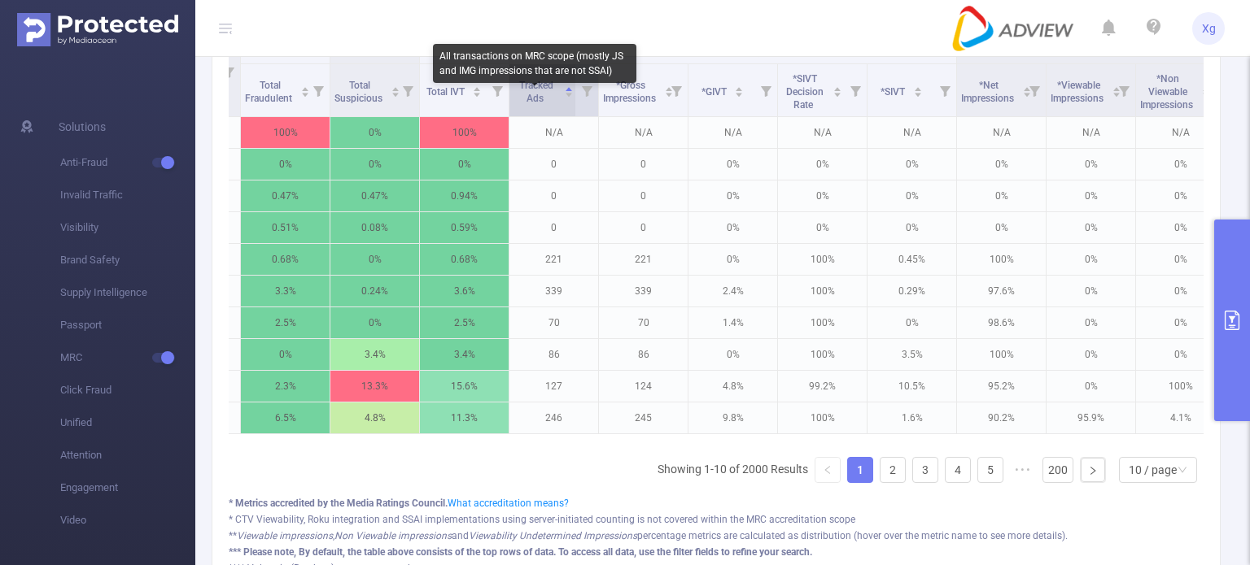
click at [531, 104] on span "Tracked Ads" at bounding box center [536, 92] width 34 height 24
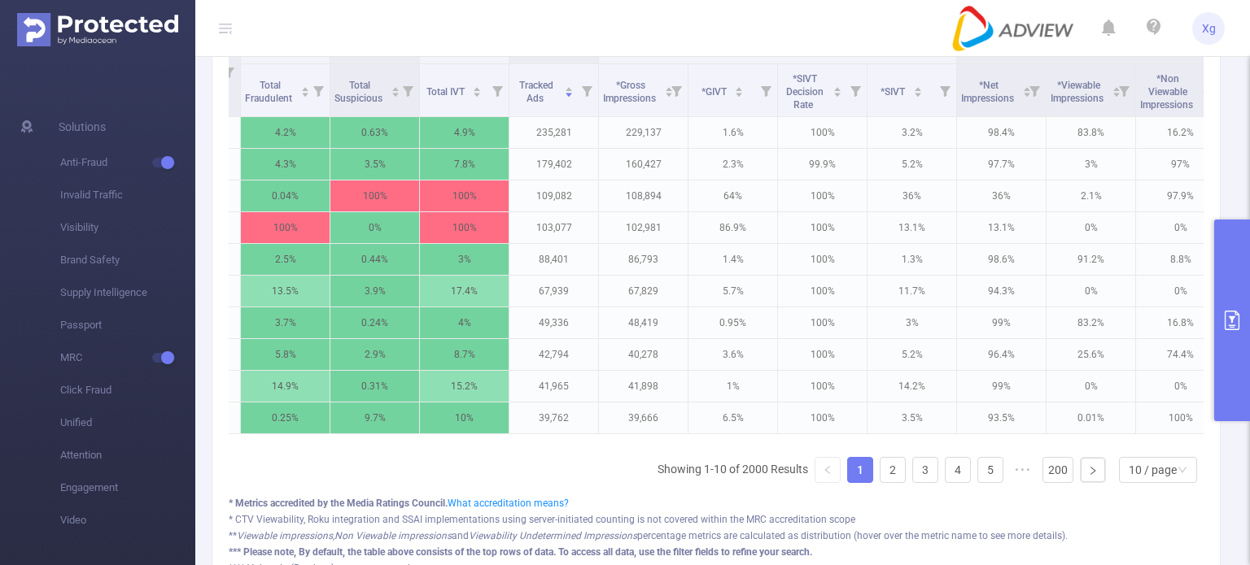
click at [1248, 295] on button "primary" at bounding box center [1232, 321] width 36 height 202
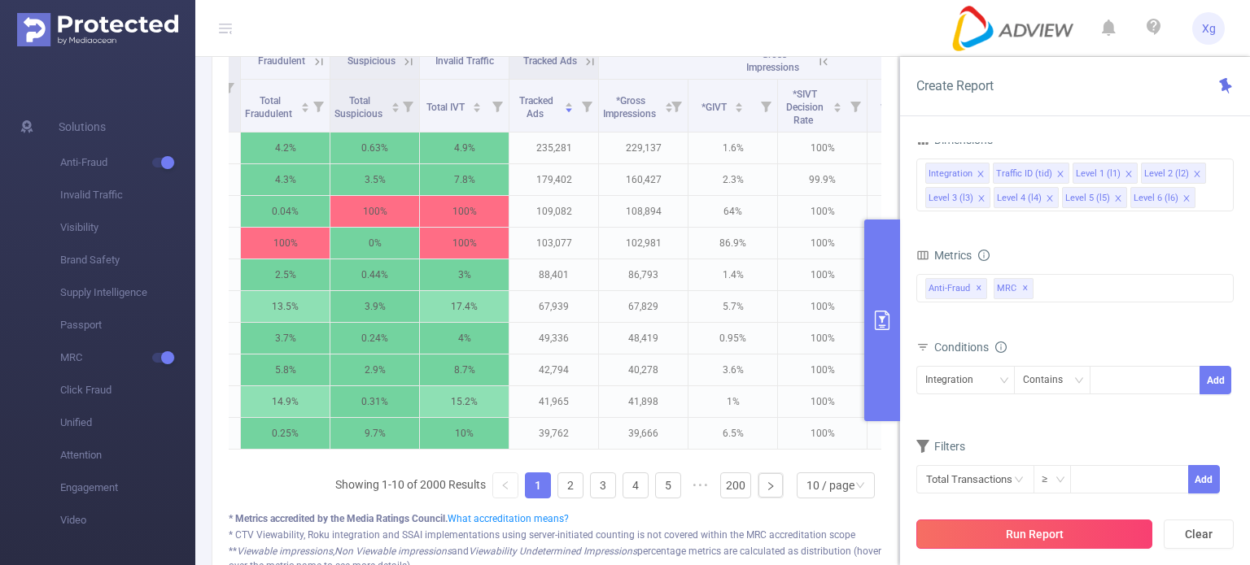
click at [1051, 530] on button "Run Report" at bounding box center [1034, 534] width 236 height 29
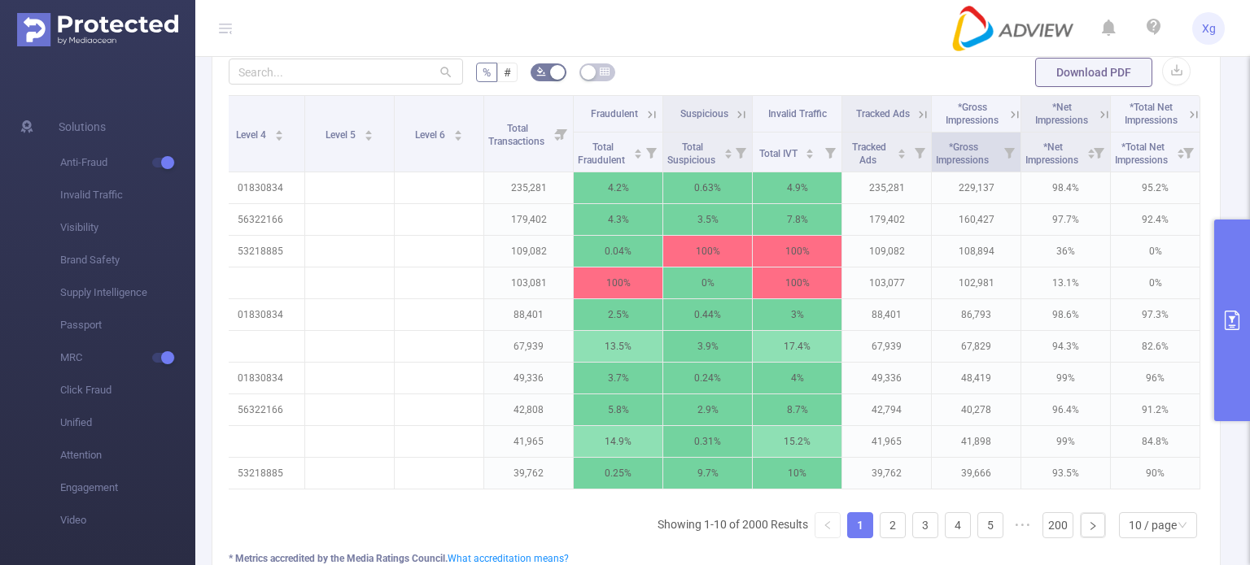
scroll to position [416, 0]
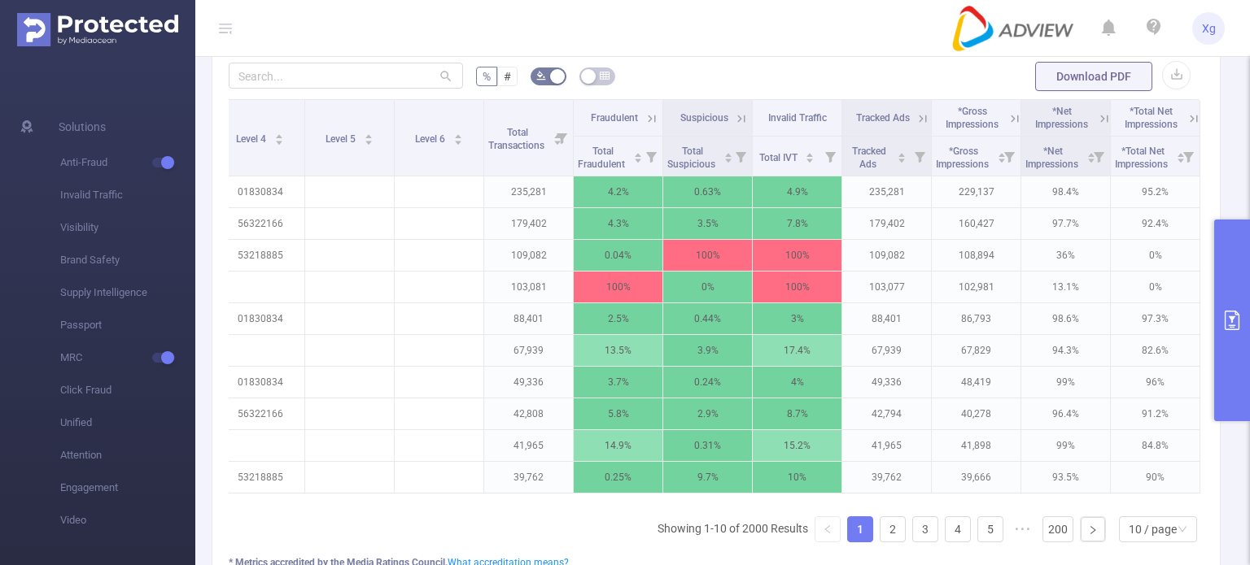
click at [1007, 126] on icon at bounding box center [1014, 118] width 15 height 15
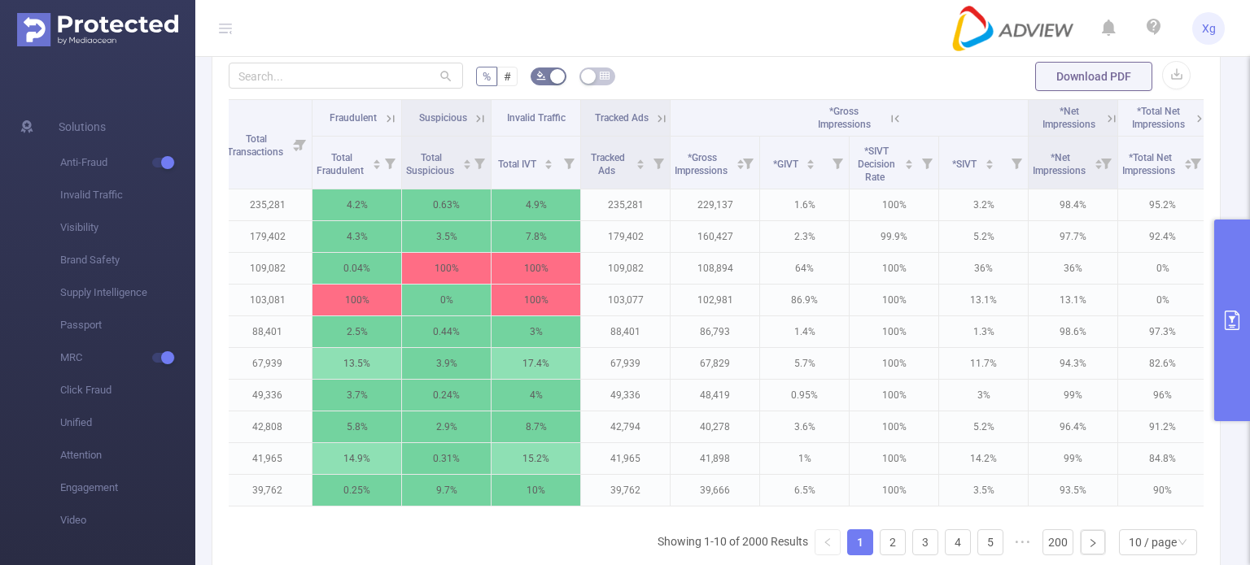
scroll to position [0, 742]
